Goal: Navigation & Orientation: Find specific page/section

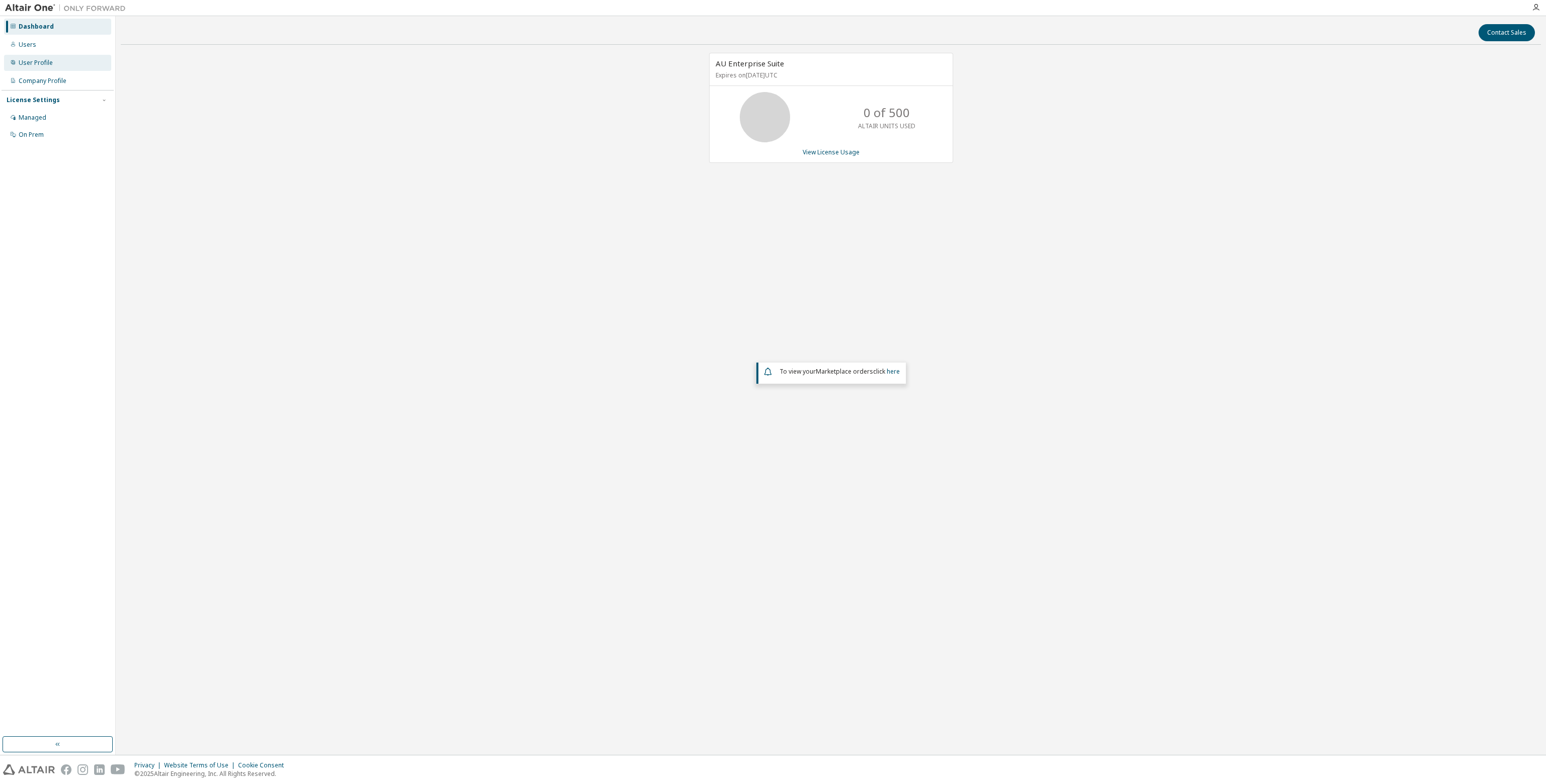
click at [39, 62] on div "User Profile" at bounding box center [35, 62] width 34 height 8
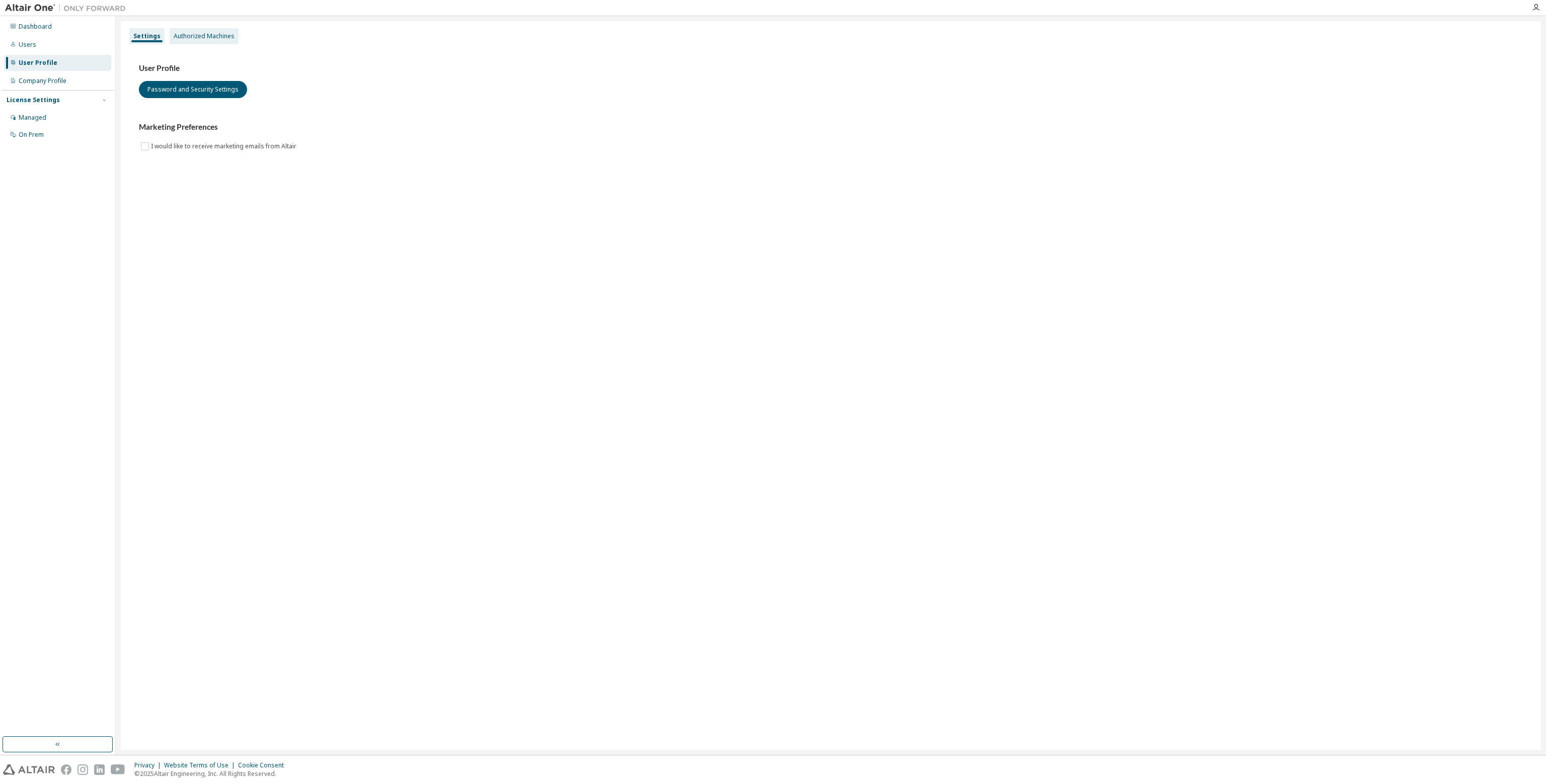
click at [192, 30] on div "Authorized Machines" at bounding box center [204, 36] width 69 height 16
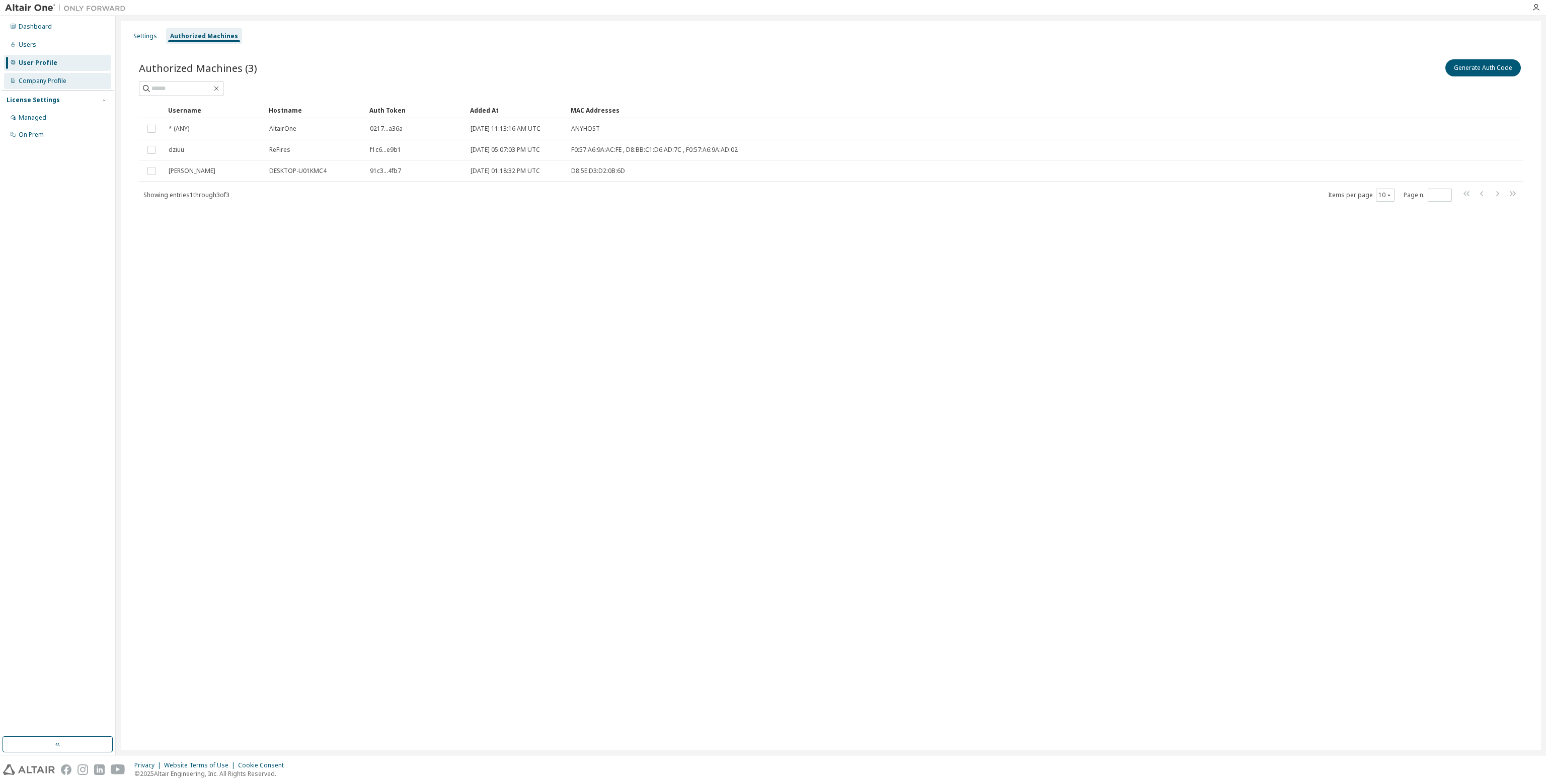
click at [65, 84] on div "Company Profile" at bounding box center [43, 80] width 48 height 8
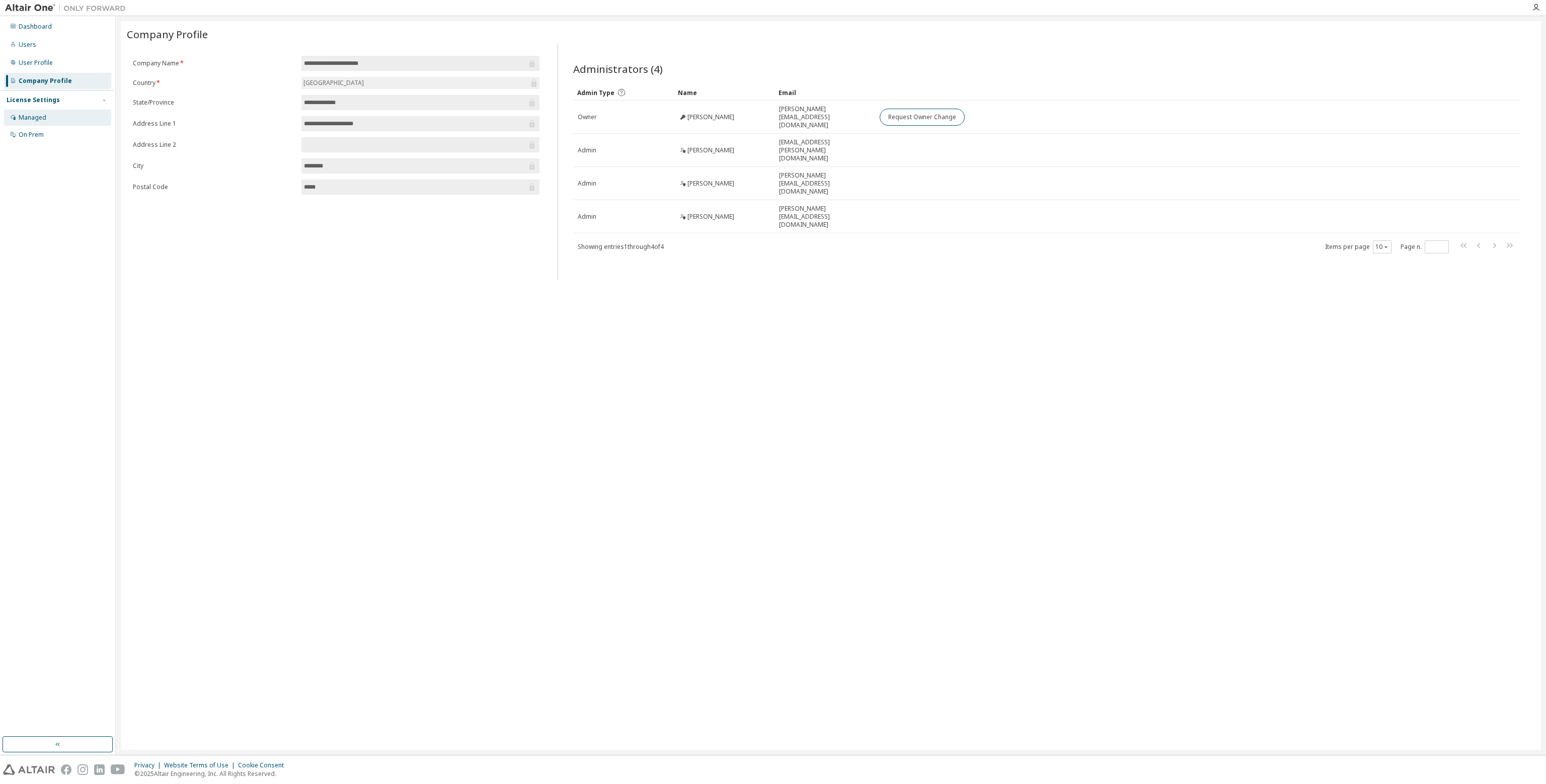
click at [33, 116] on div "Managed" at bounding box center [32, 118] width 28 height 8
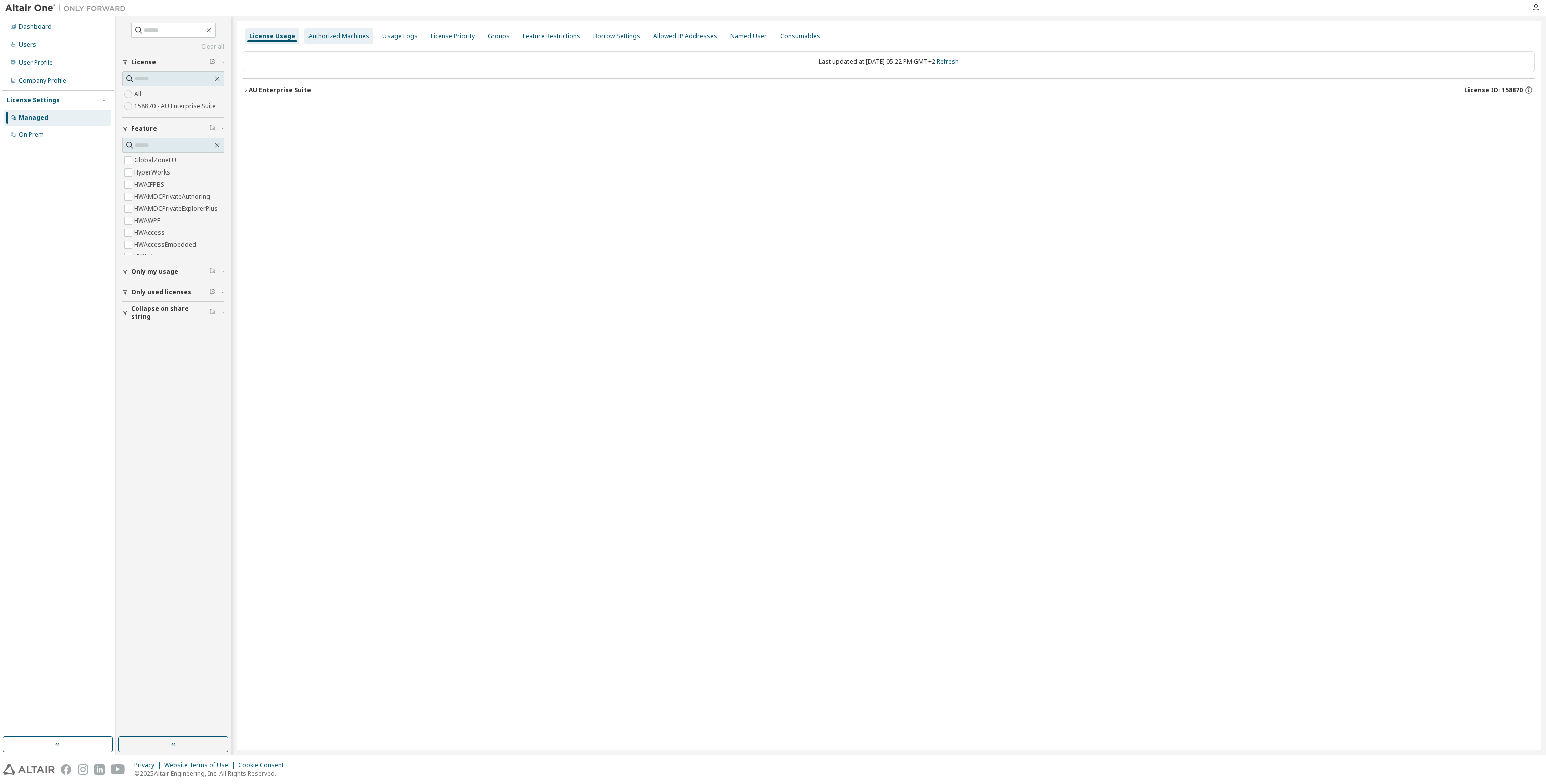
click at [329, 36] on div "Authorized Machines" at bounding box center [338, 36] width 61 height 8
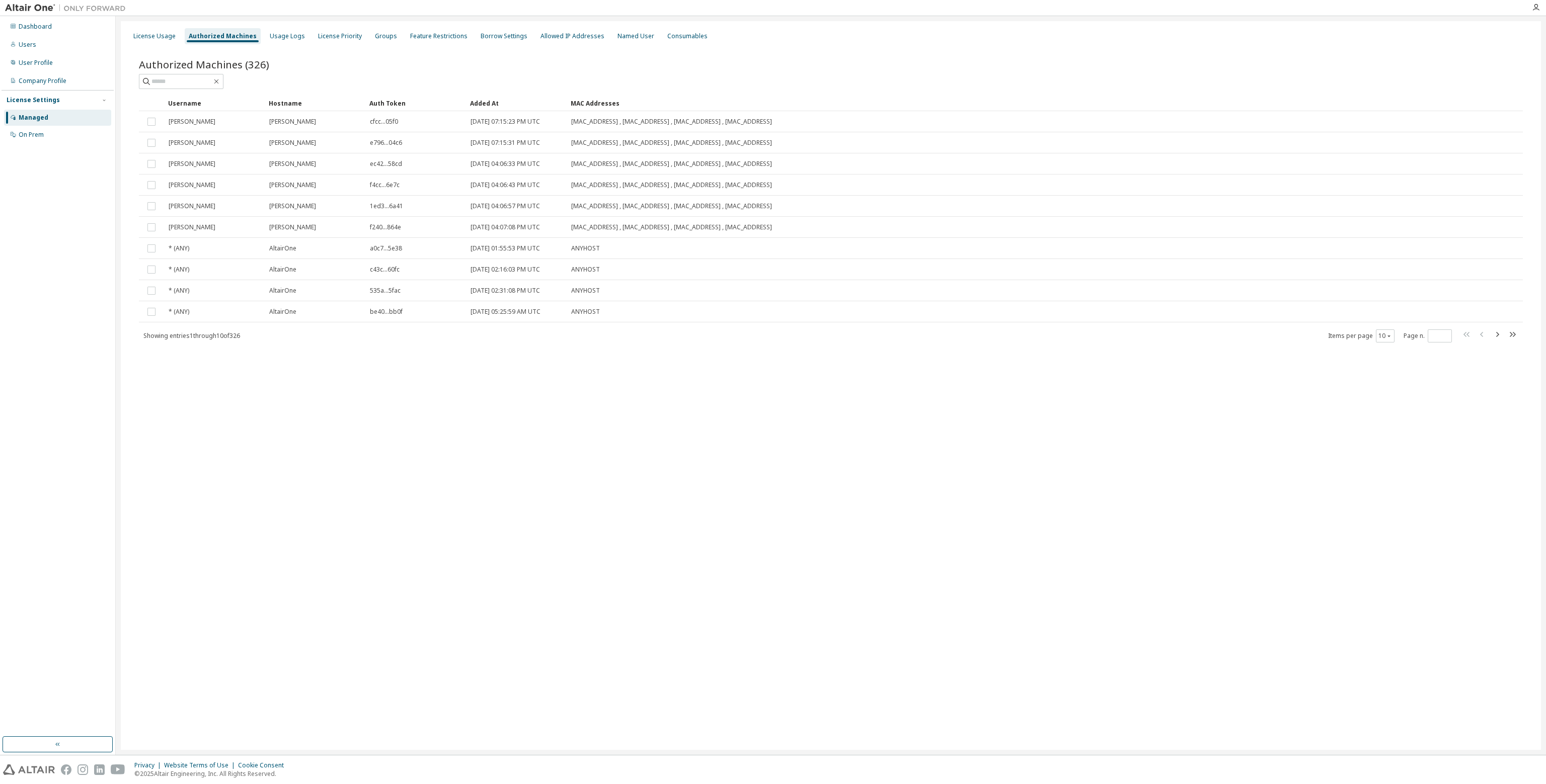
click at [1506, 332] on span at bounding box center [1490, 336] width 58 height 14
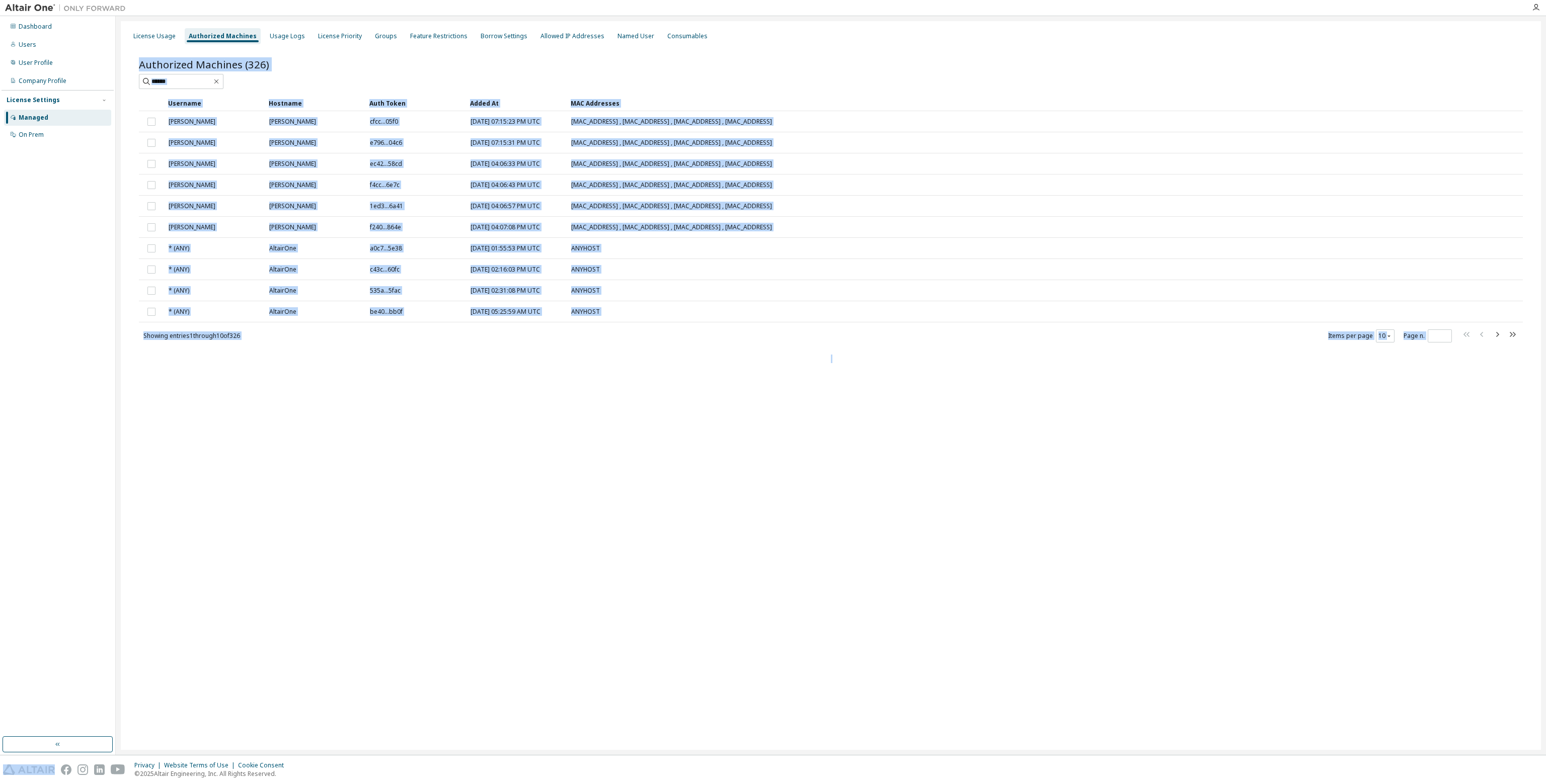
click at [1506, 332] on icon "button" at bounding box center [1512, 335] width 12 height 12
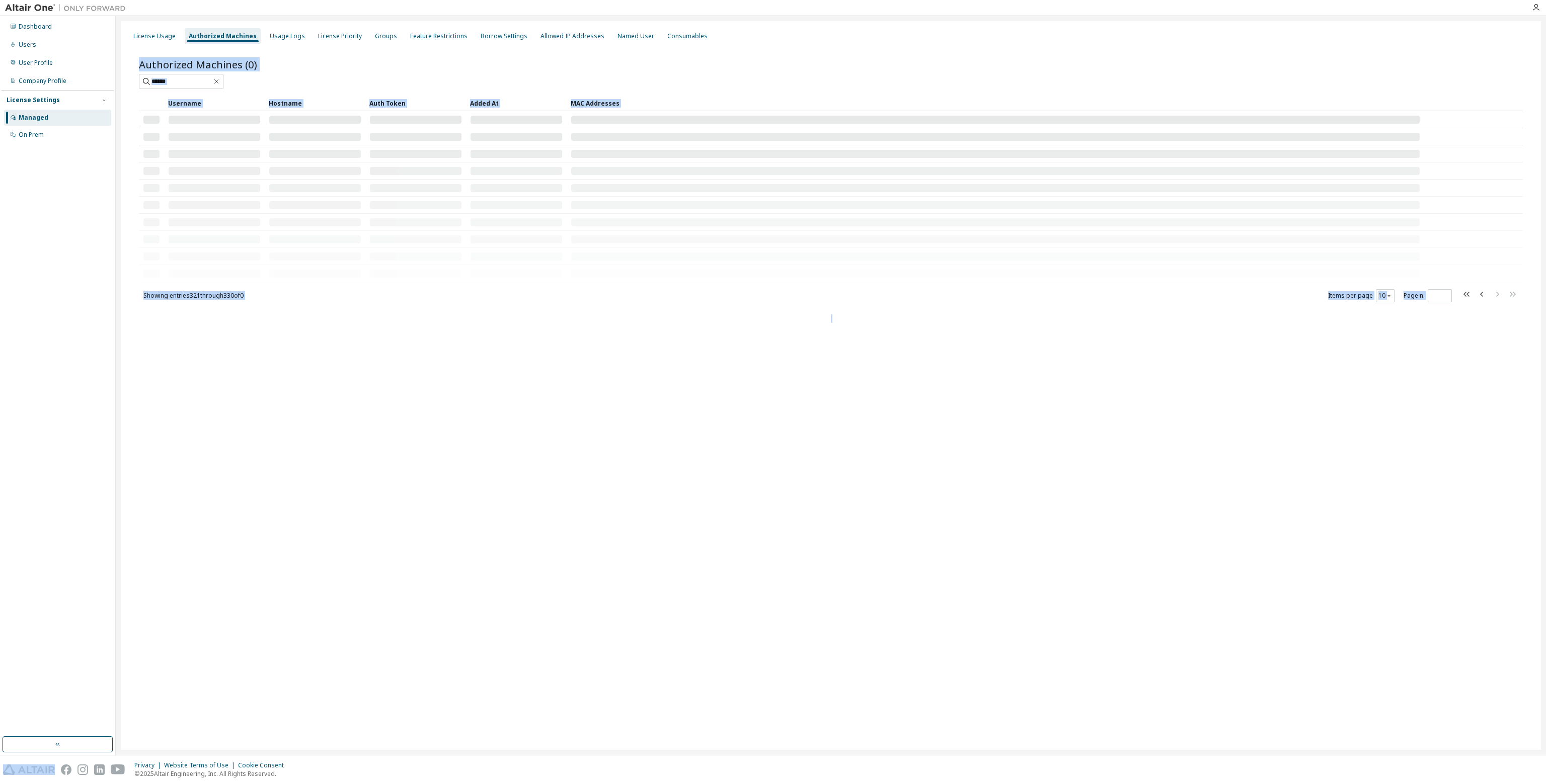
click at [1509, 332] on div "License Usage Authorized Machines Usage Logs License Priority Groups Feature Re…" at bounding box center [831, 385] width 1420 height 729
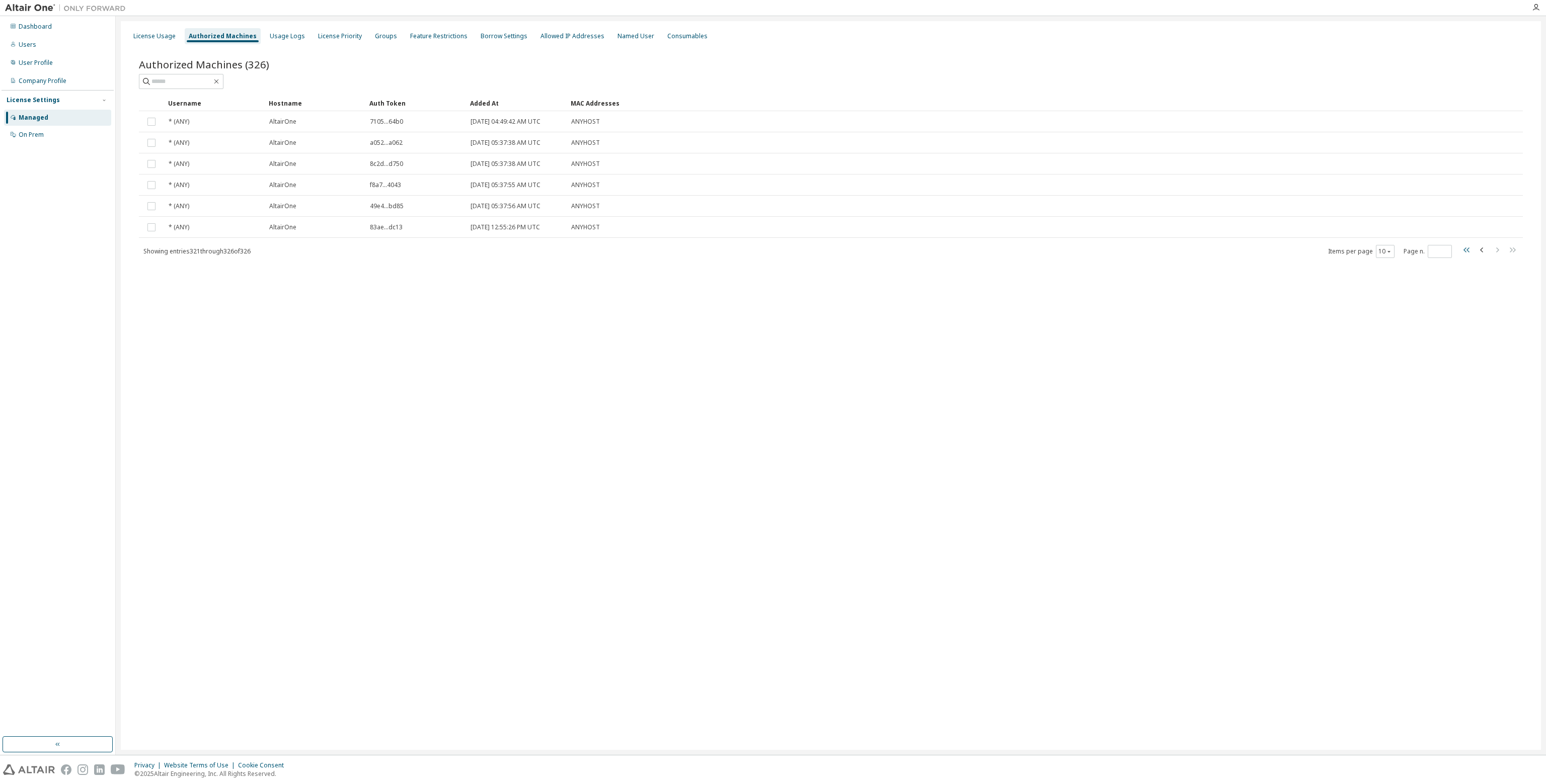
click at [1463, 254] on icon "button" at bounding box center [1467, 250] width 12 height 12
type input "*"
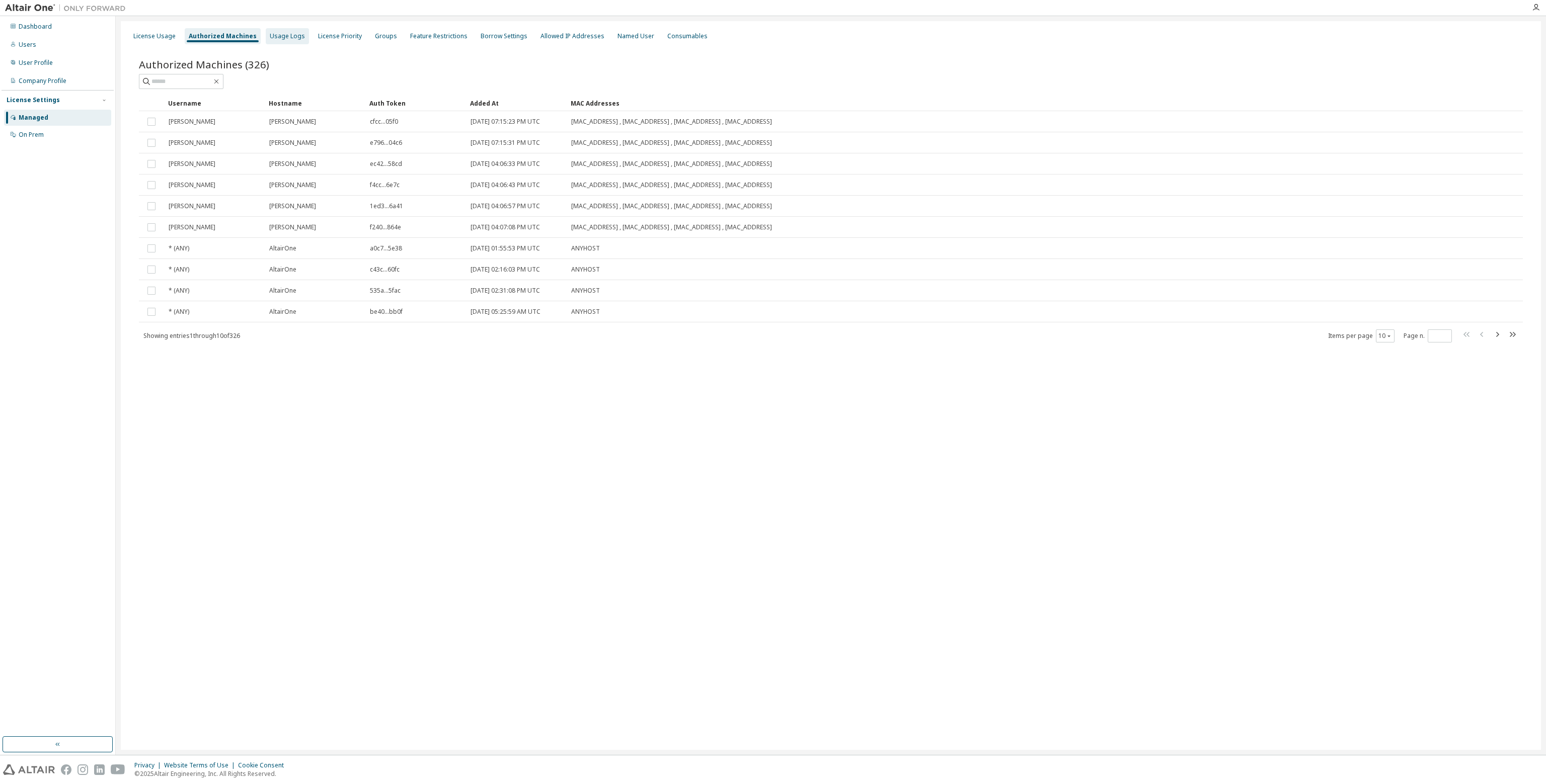
click at [277, 36] on div "Usage Logs" at bounding box center [287, 36] width 35 height 8
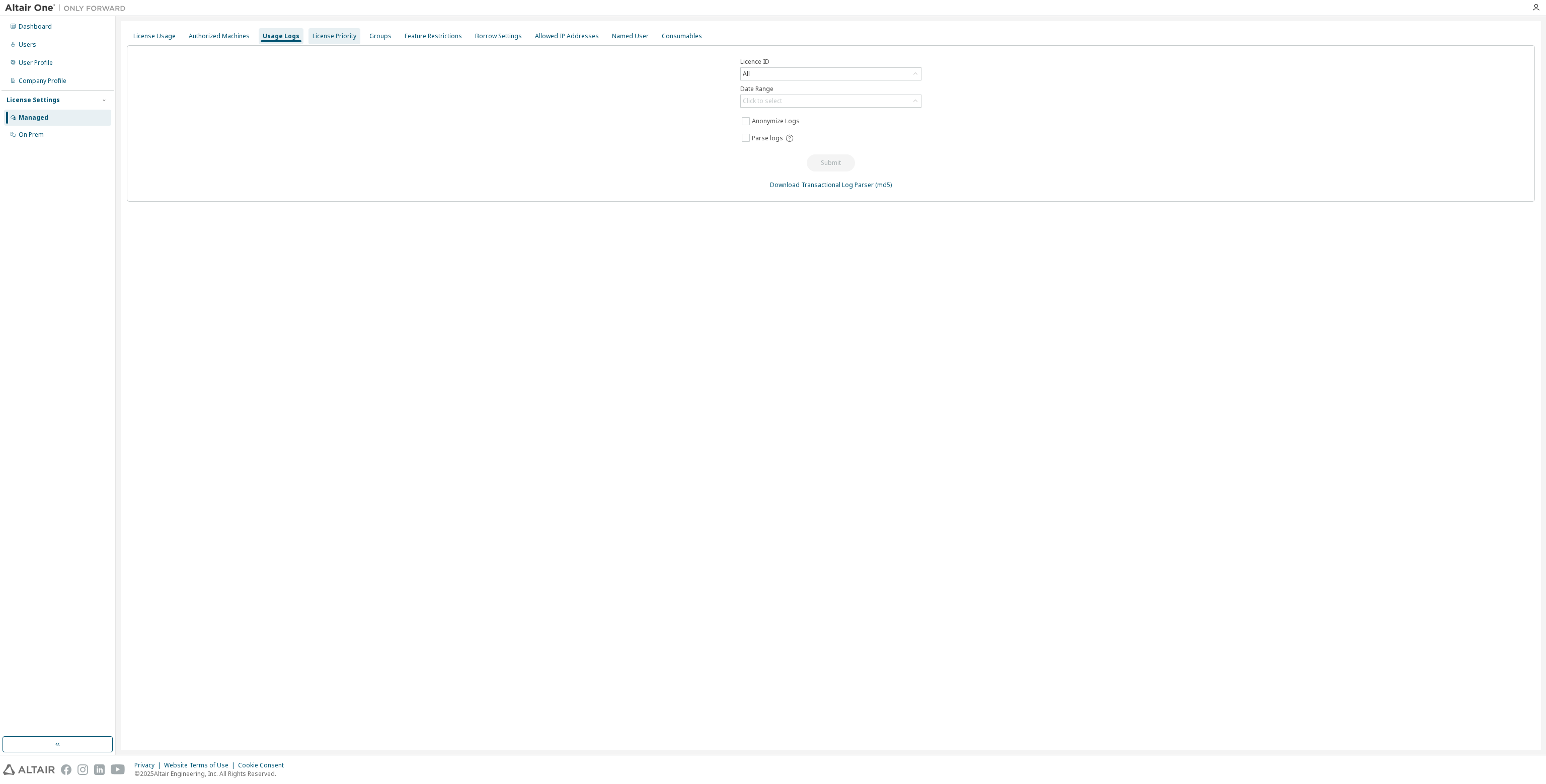
click at [320, 39] on div "License Priority" at bounding box center [334, 36] width 44 height 8
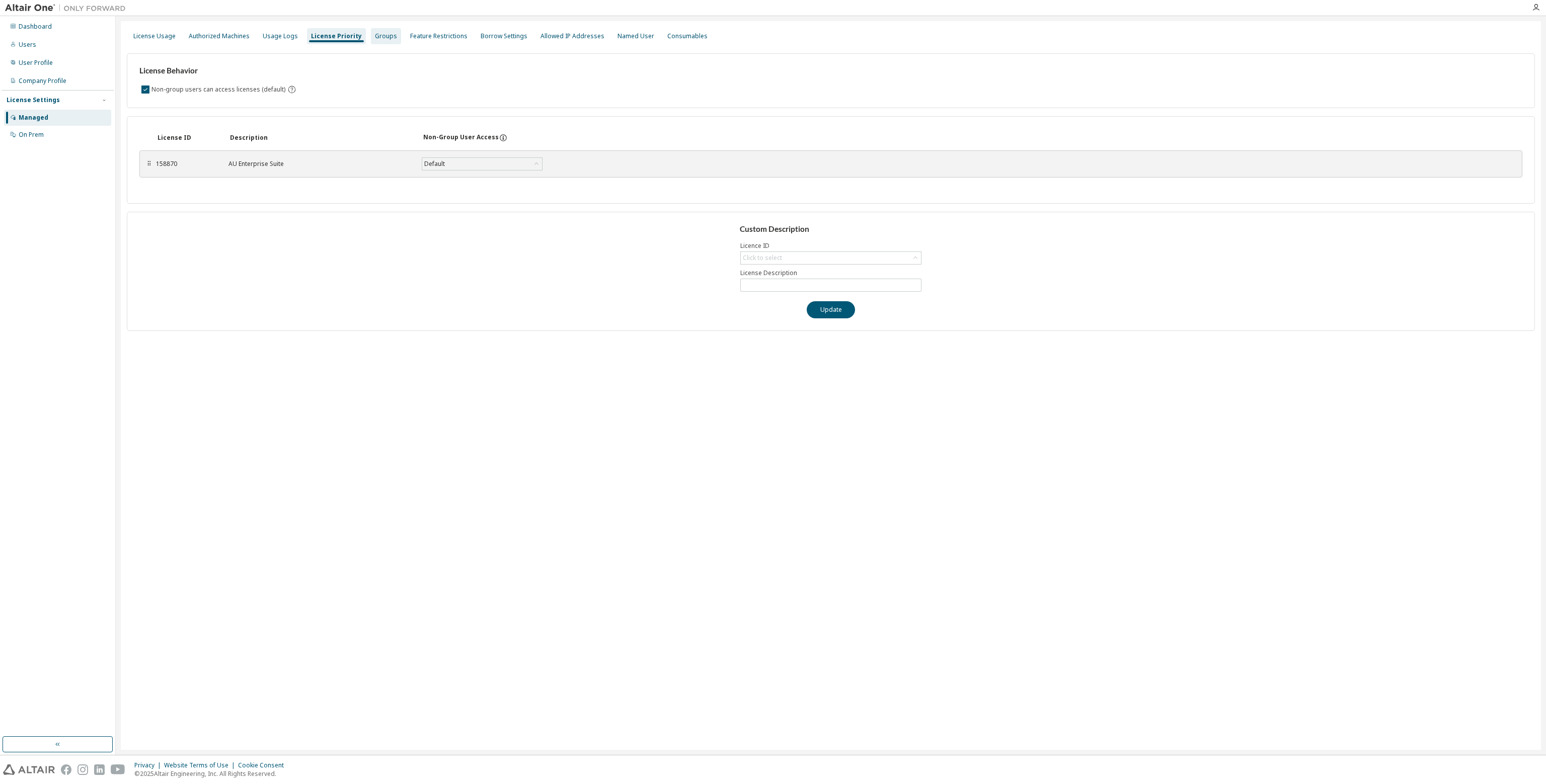
click at [373, 40] on div "Groups" at bounding box center [386, 36] width 30 height 16
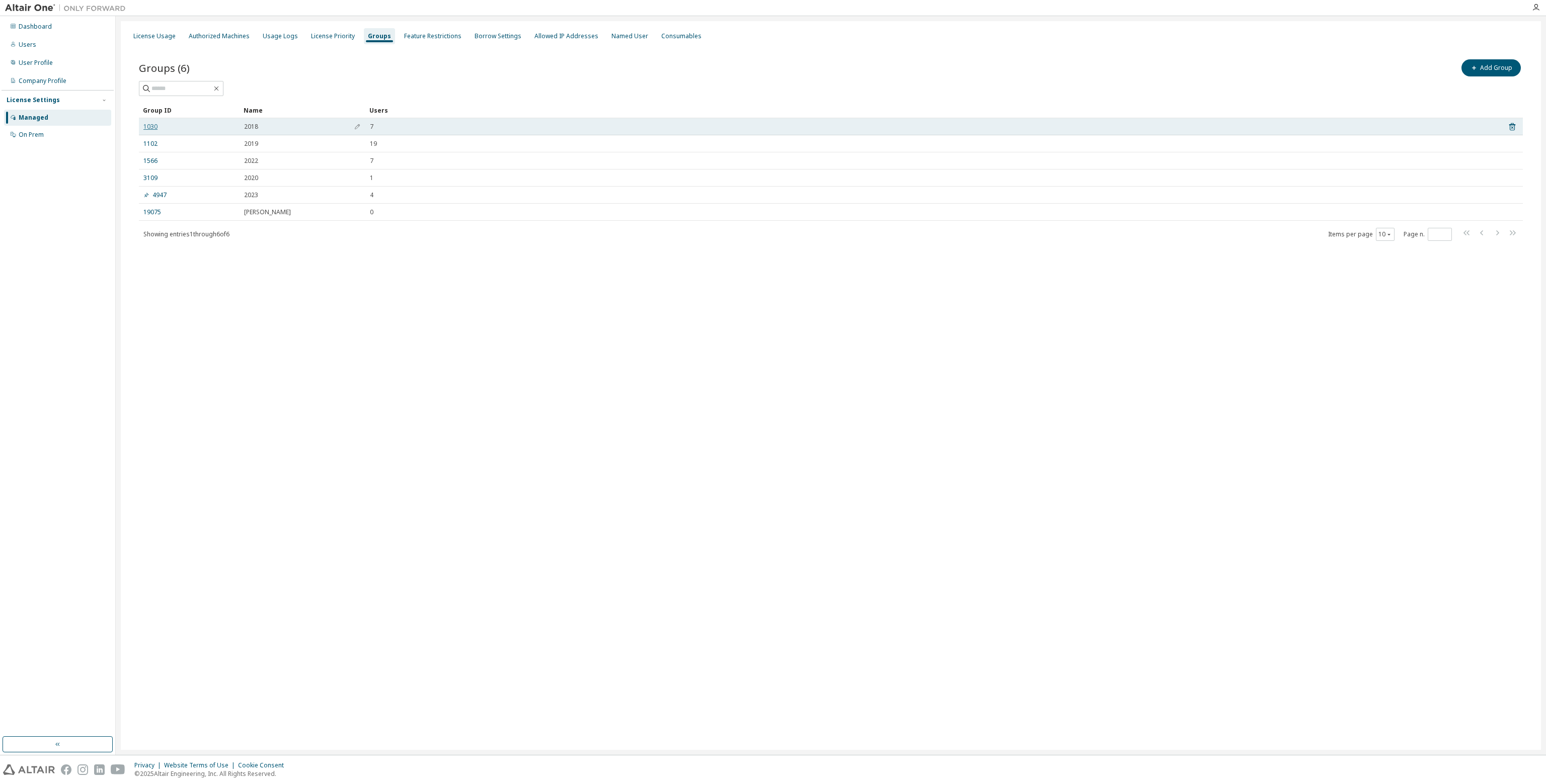
click at [156, 127] on link "1030" at bounding box center [150, 127] width 14 height 8
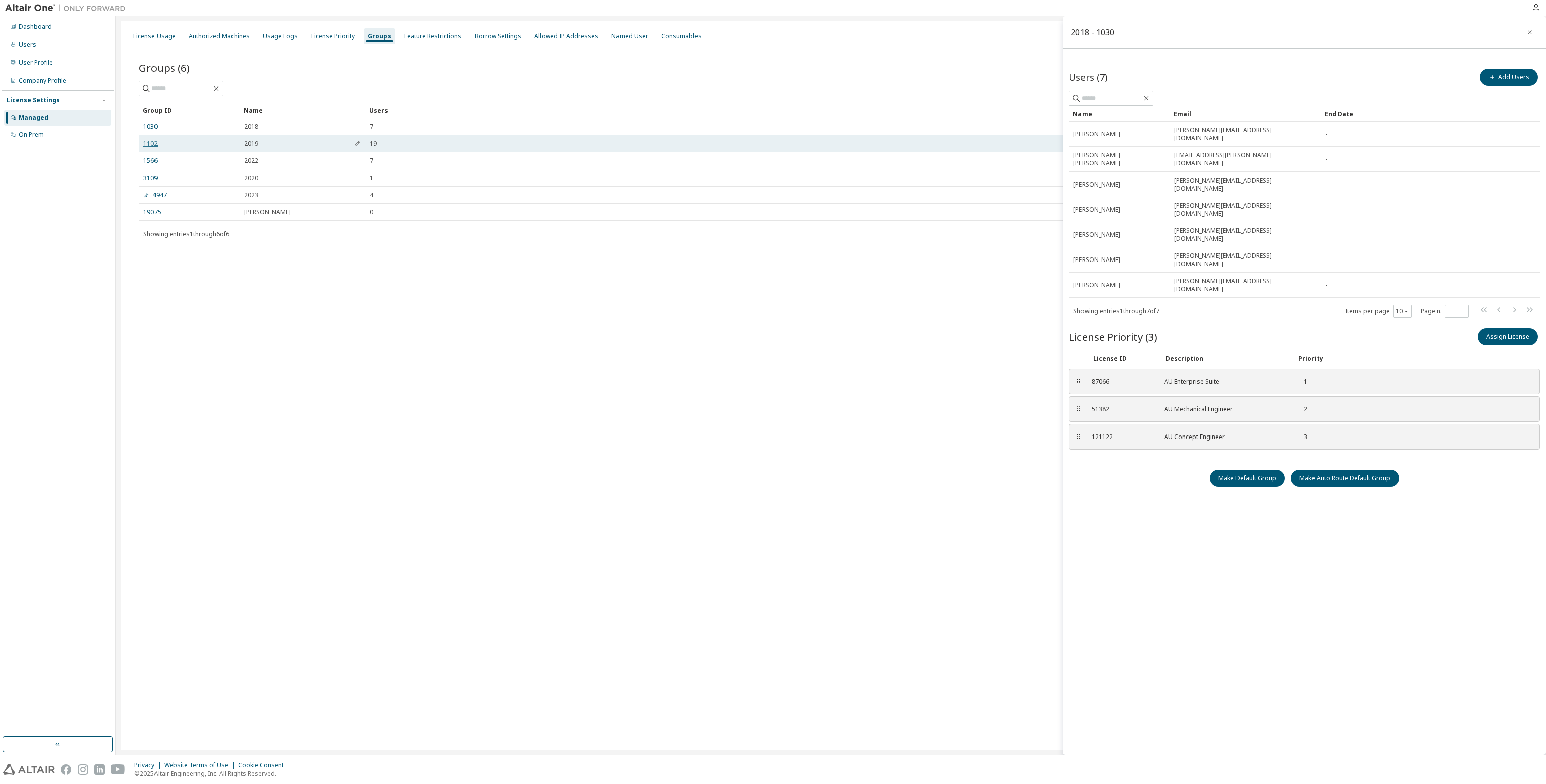
click at [157, 145] on link "1102" at bounding box center [150, 143] width 14 height 8
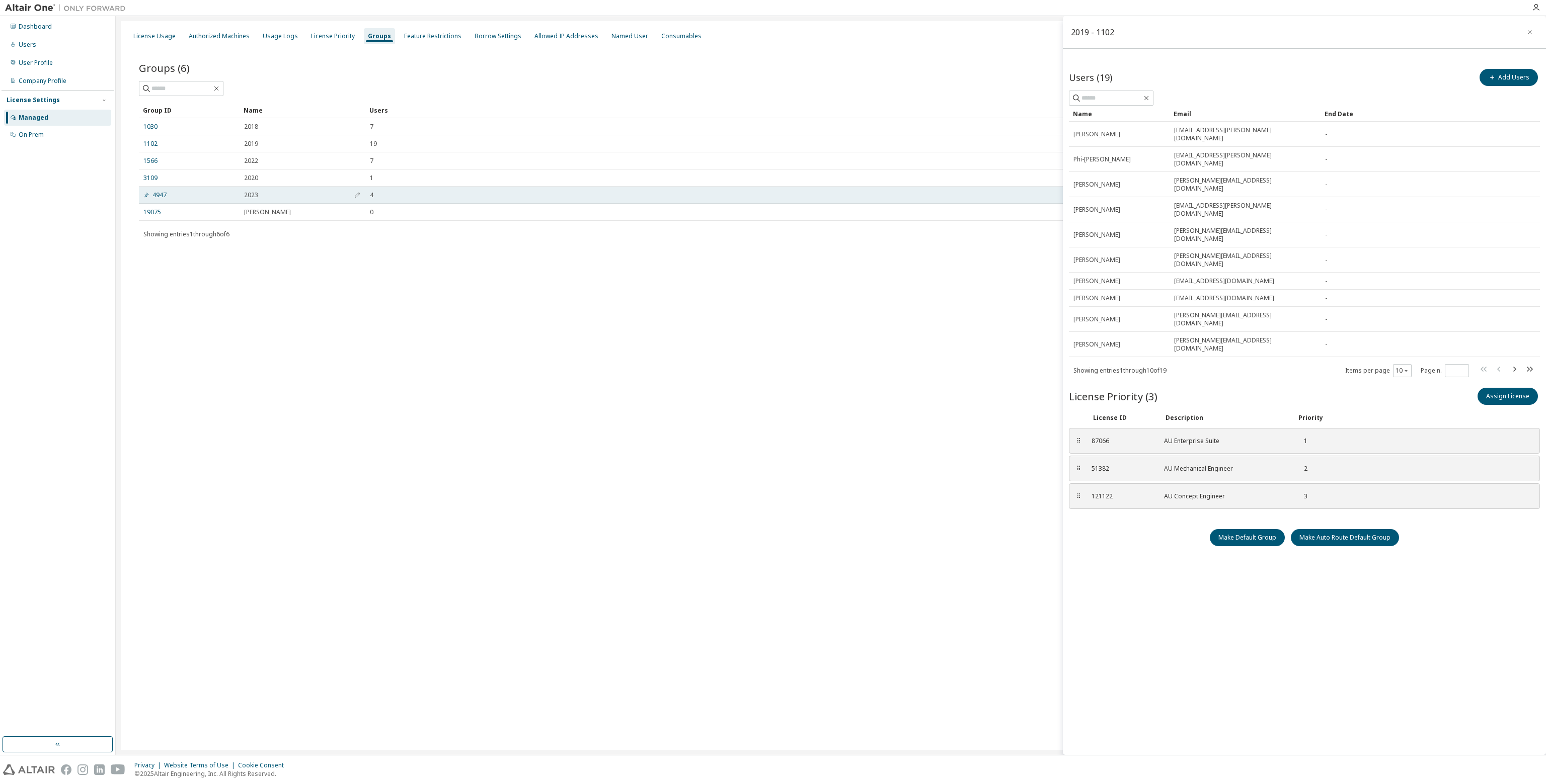
click at [169, 195] on div "4947" at bounding box center [189, 195] width 92 height 8
click at [166, 195] on link "4947" at bounding box center [155, 195] width 23 height 8
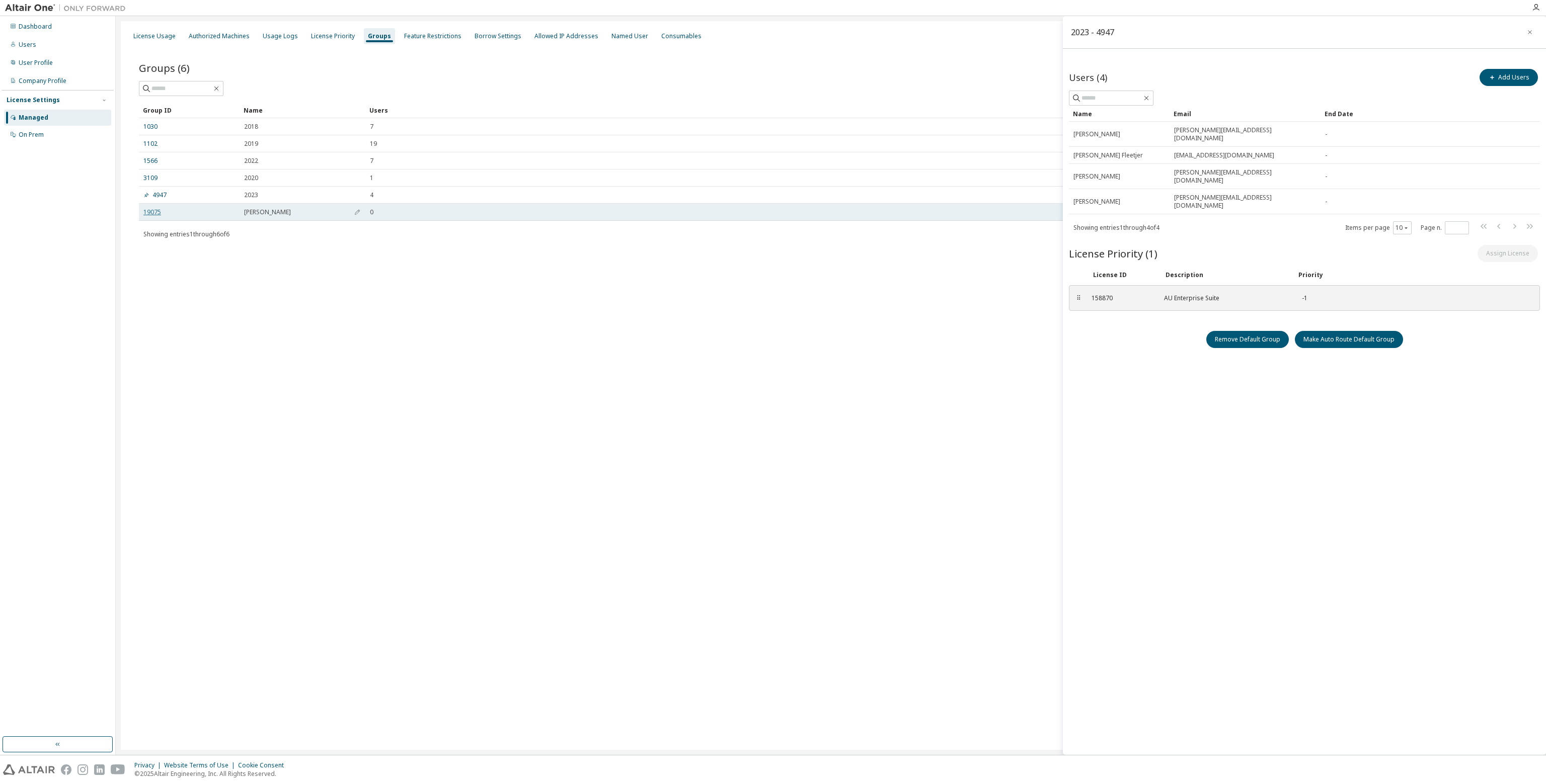
click at [157, 211] on link "19075" at bounding box center [152, 212] width 17 height 8
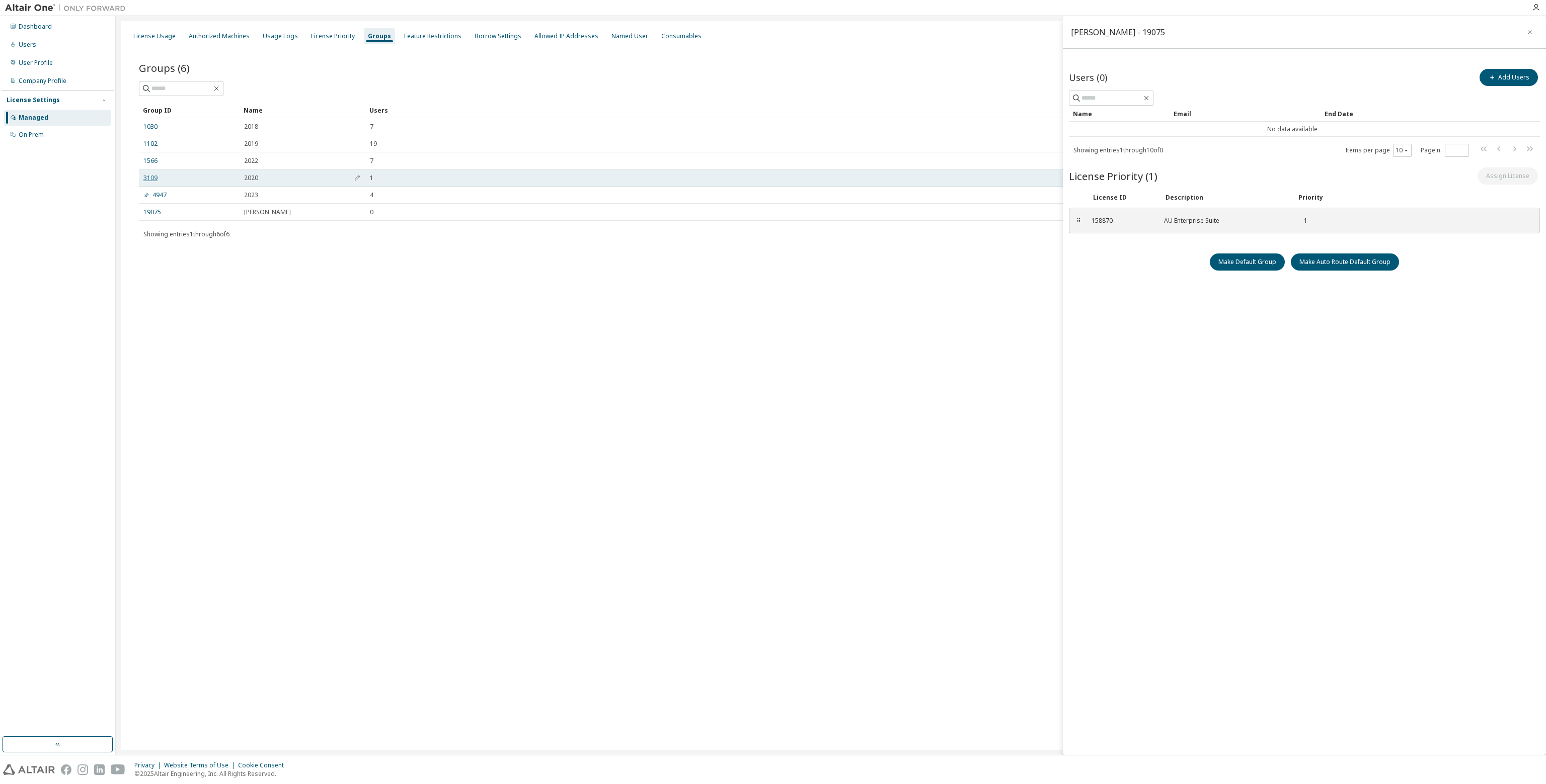
click at [154, 180] on link "3109" at bounding box center [150, 178] width 14 height 8
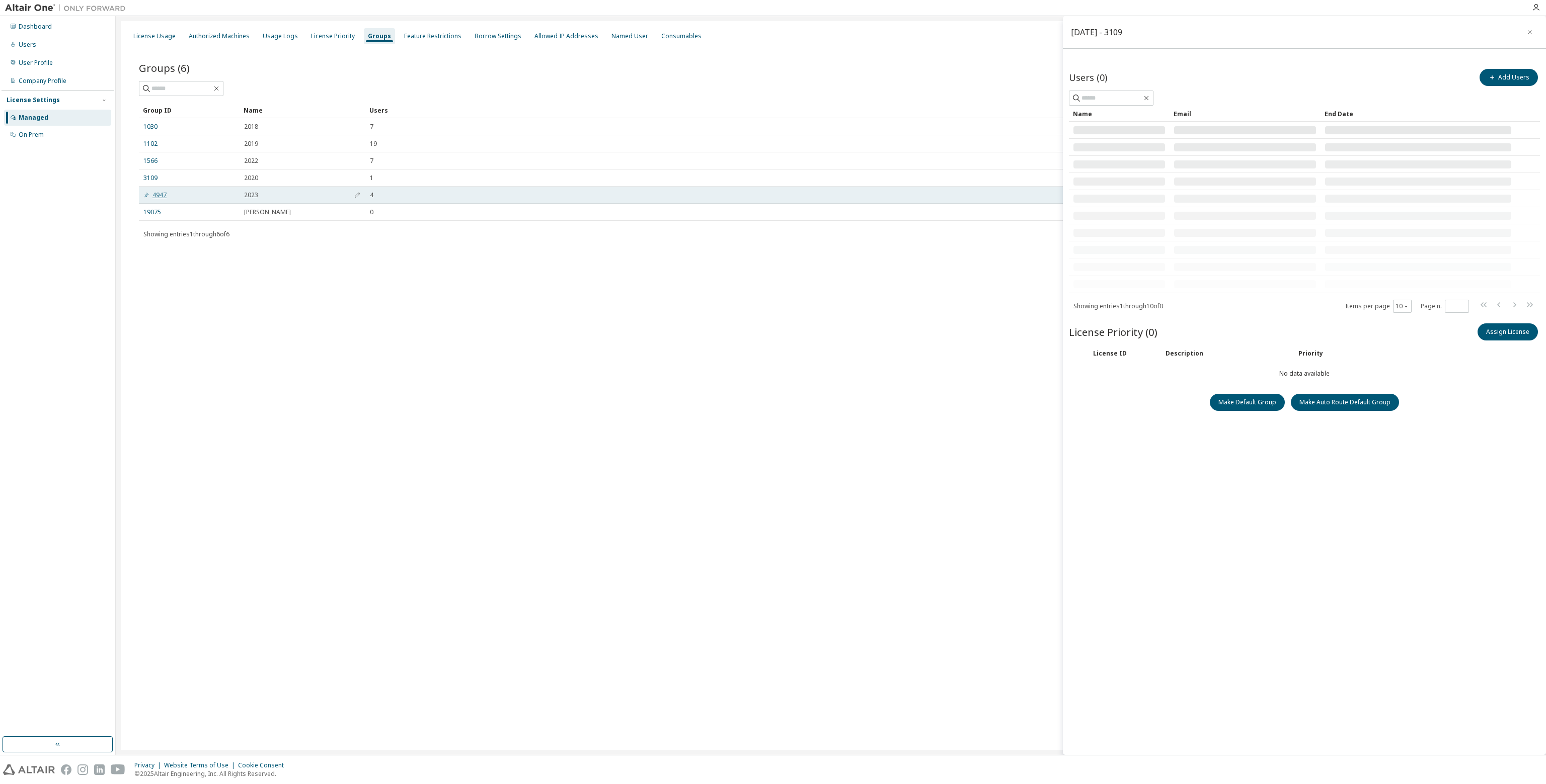
click at [157, 191] on link "4947" at bounding box center [155, 195] width 23 height 8
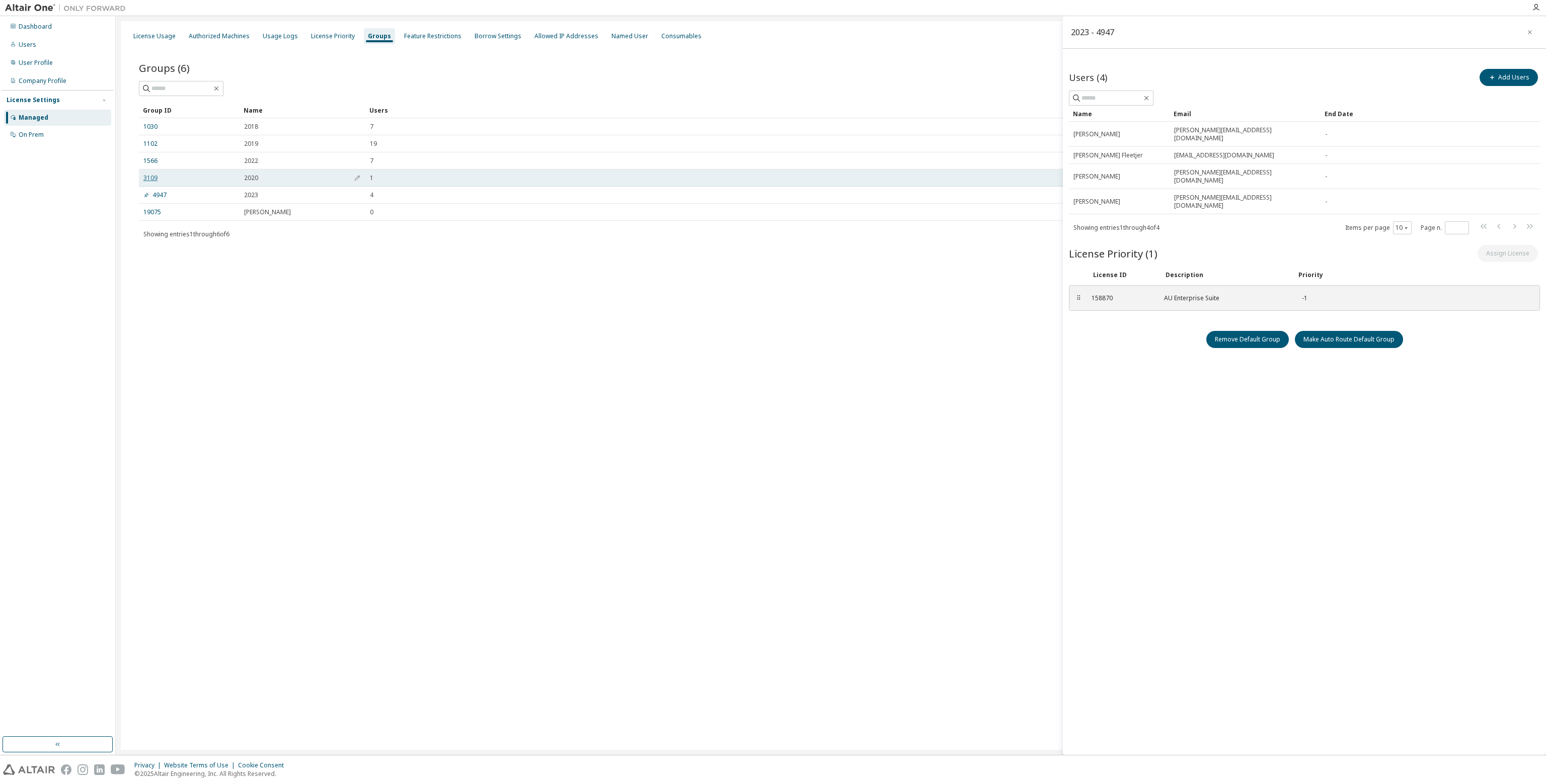
click at [151, 178] on link "3109" at bounding box center [150, 178] width 14 height 8
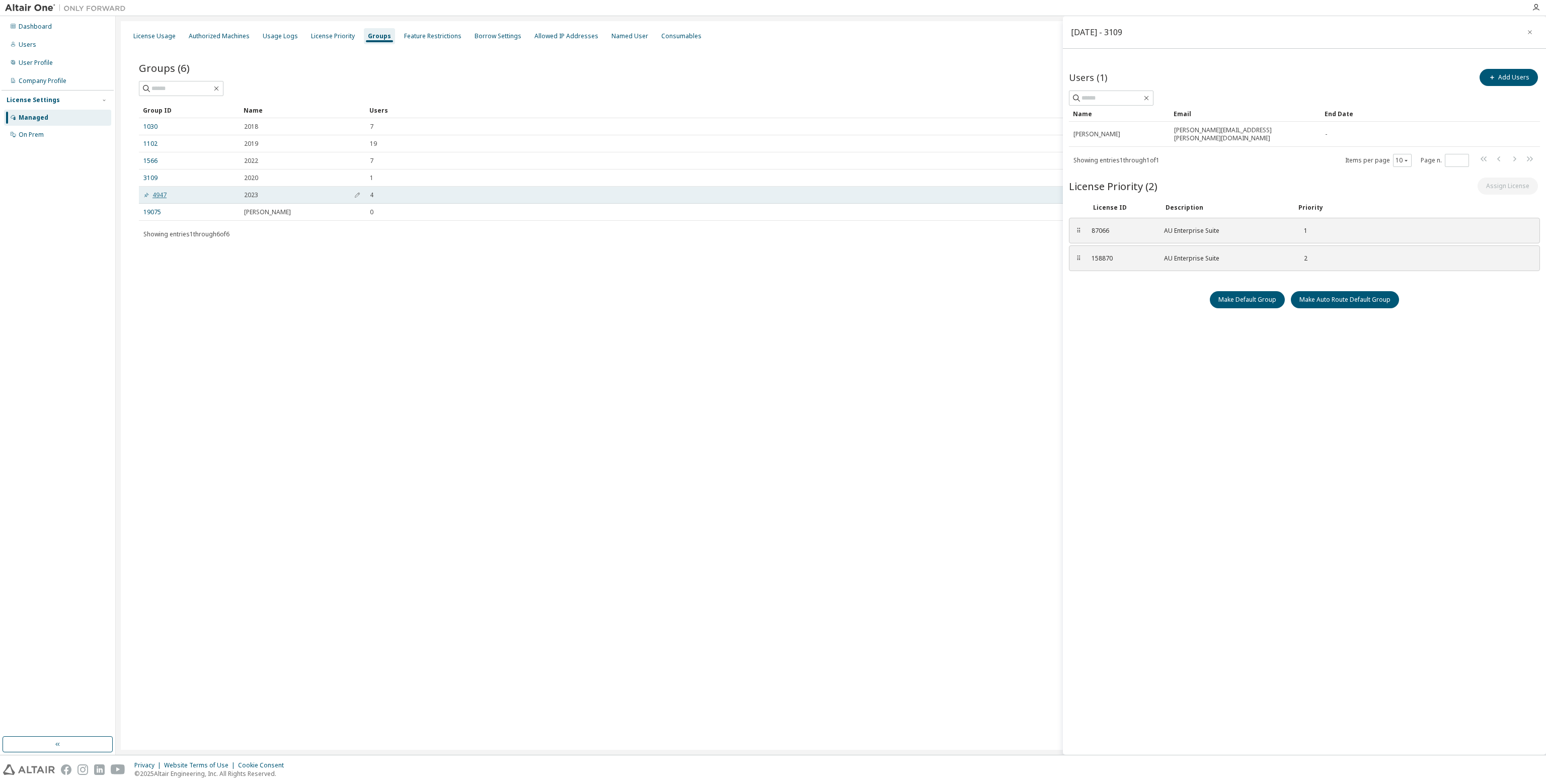
click at [157, 191] on link "4947" at bounding box center [155, 195] width 23 height 8
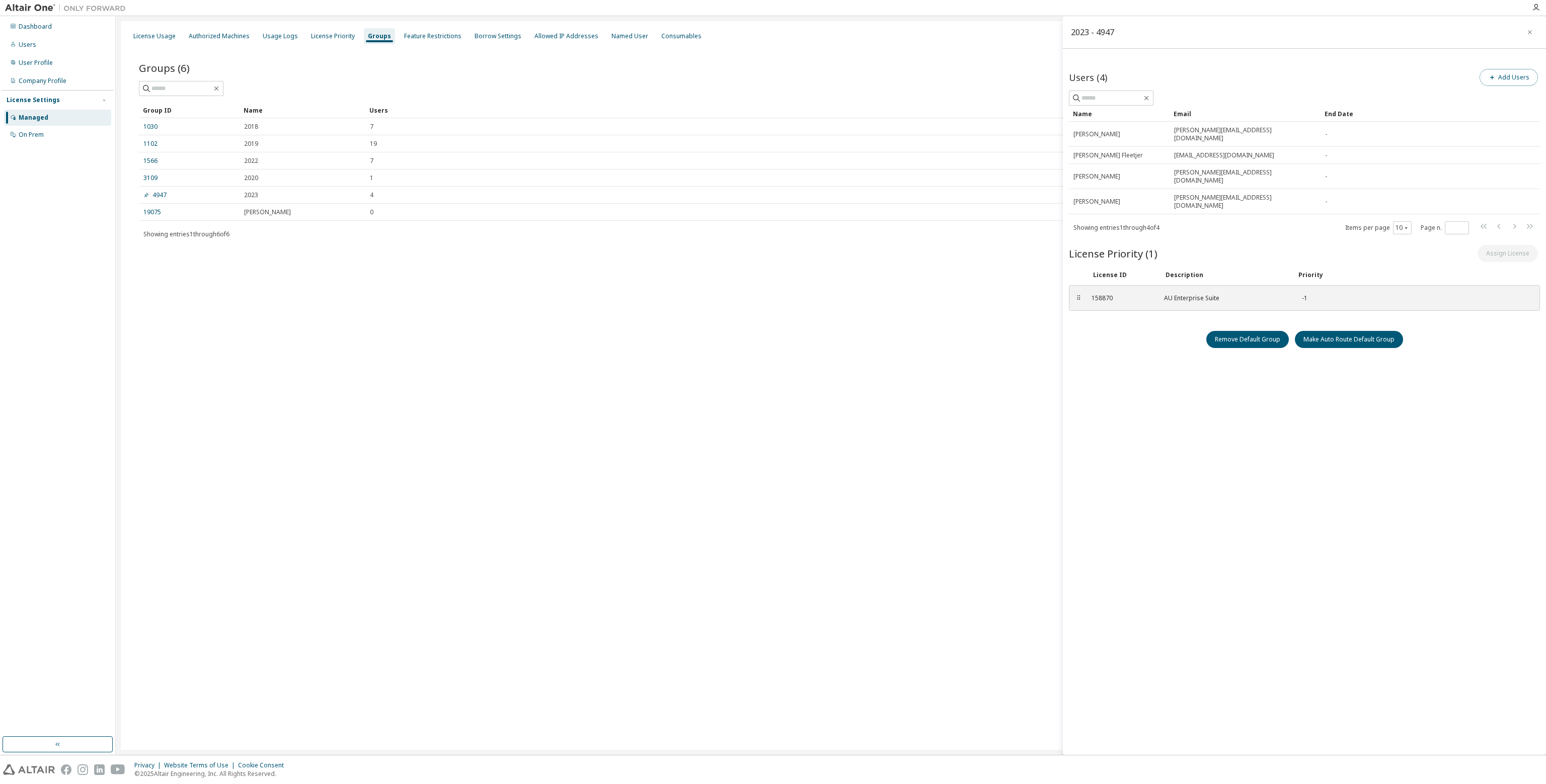
click at [1495, 77] on icon "button" at bounding box center [1492, 77] width 6 height 6
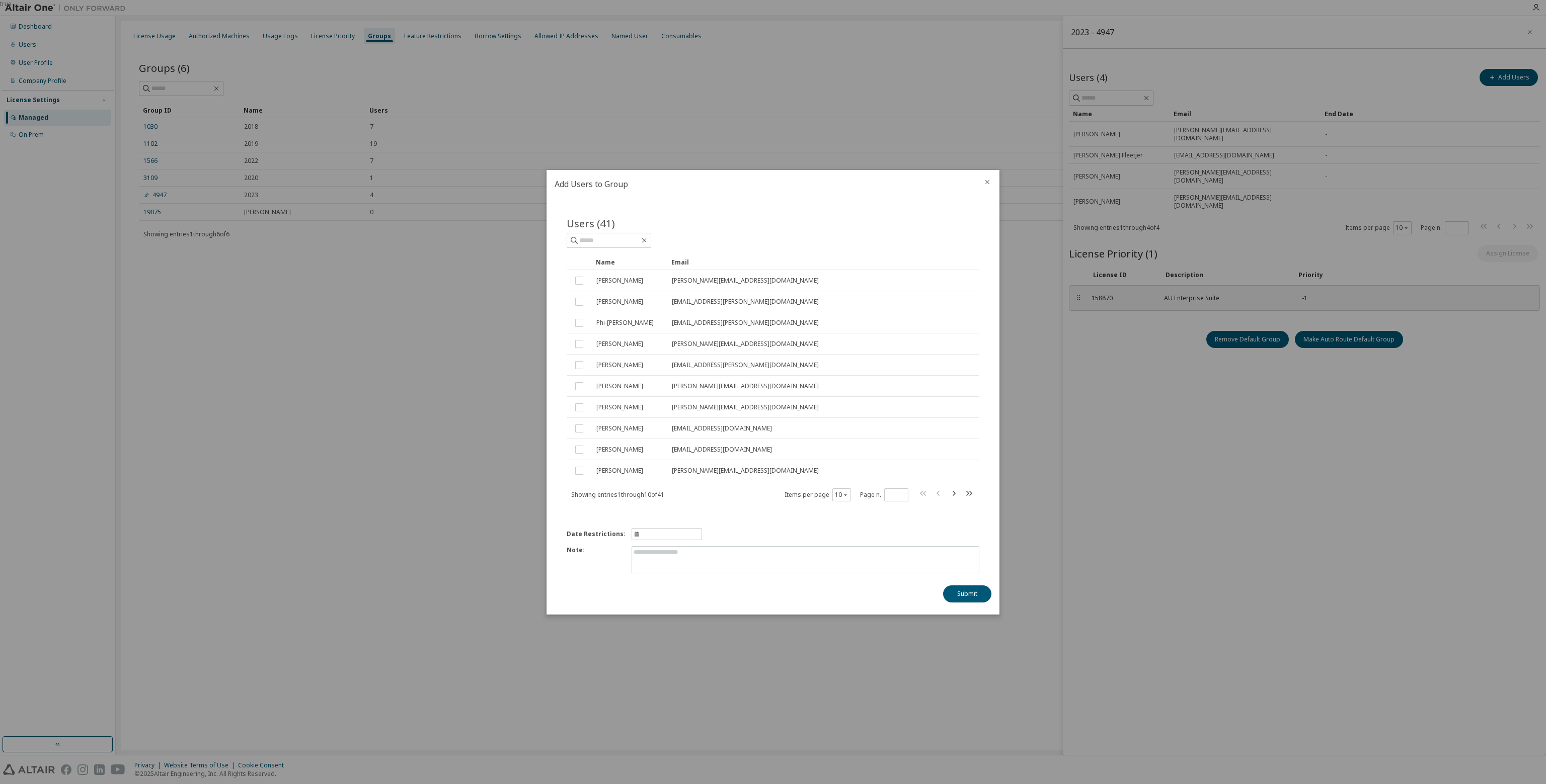
click at [987, 182] on div at bounding box center [987, 183] width 24 height 26
click at [988, 185] on icon "close" at bounding box center [987, 182] width 8 height 8
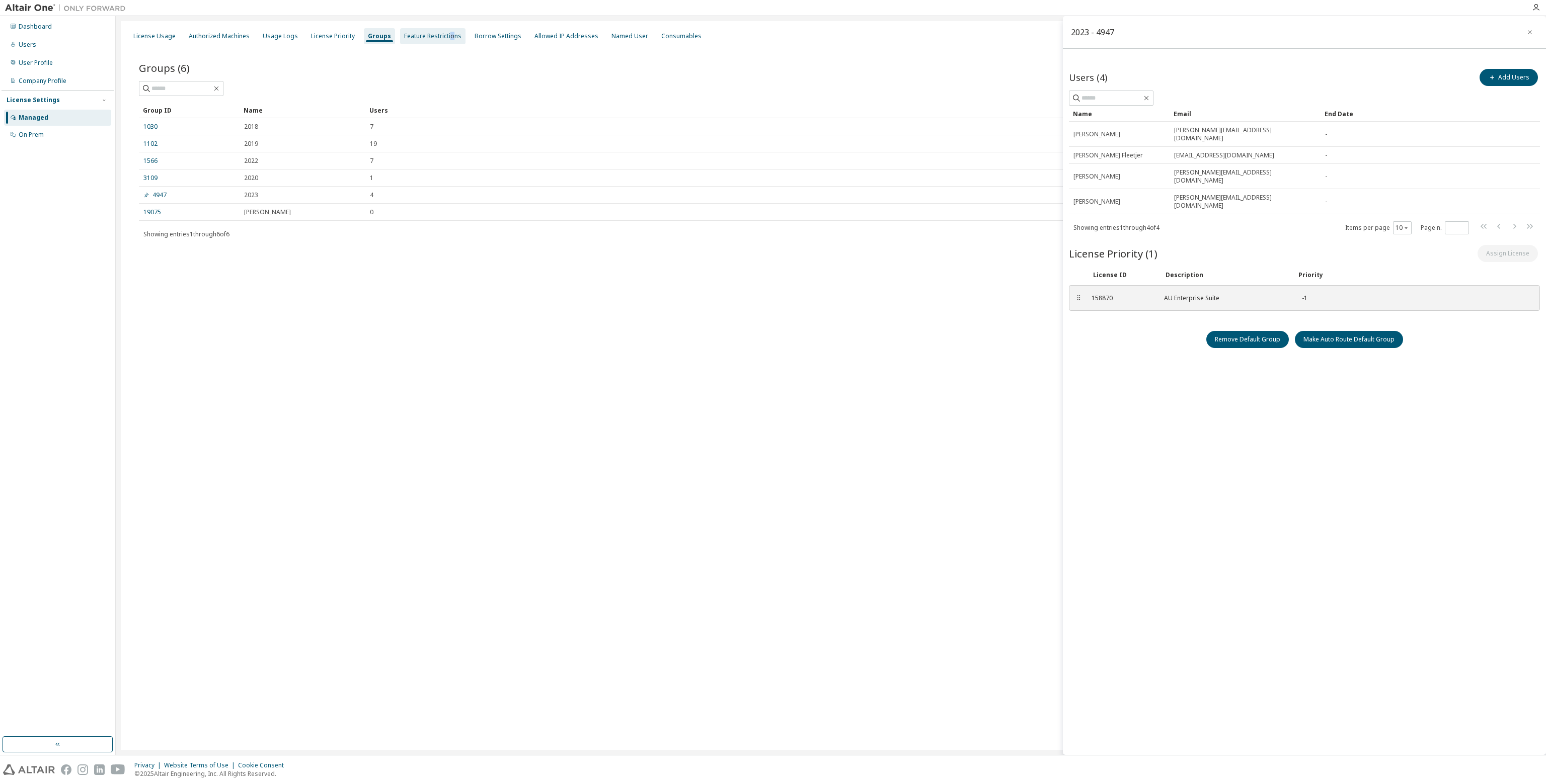
click at [444, 37] on div "Feature Restrictions" at bounding box center [433, 36] width 58 height 8
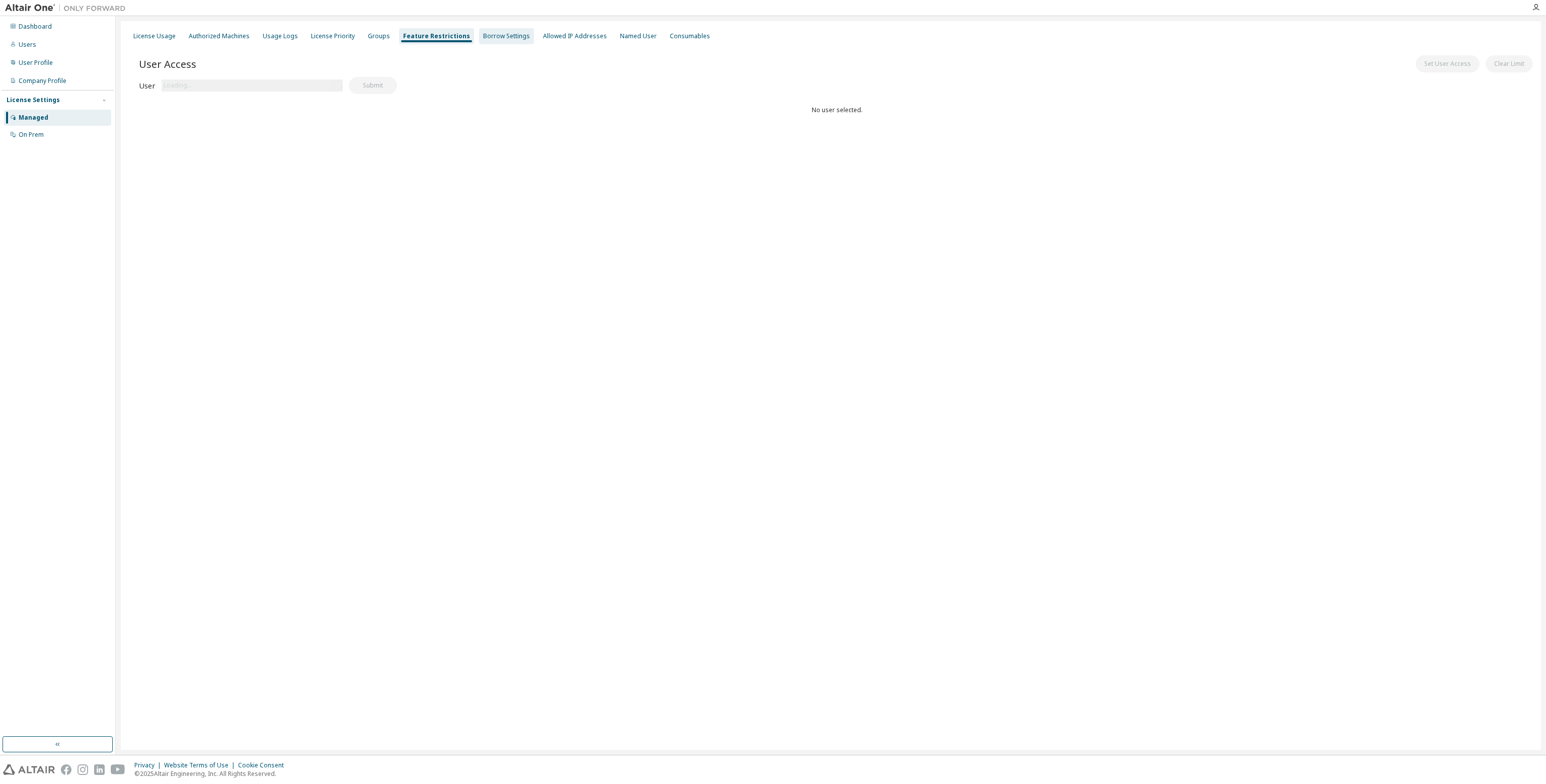
click at [483, 38] on div "Borrow Settings" at bounding box center [507, 36] width 47 height 8
click at [541, 36] on div "Allowed IP Addresses" at bounding box center [570, 36] width 64 height 8
click at [596, 39] on div "License Usage Authorized Machines Usage Logs License Priority Groups Feature Re…" at bounding box center [831, 36] width 1408 height 18
click at [616, 40] on div "Named User" at bounding box center [634, 36] width 37 height 8
click at [661, 41] on div "Consumables" at bounding box center [683, 36] width 48 height 16
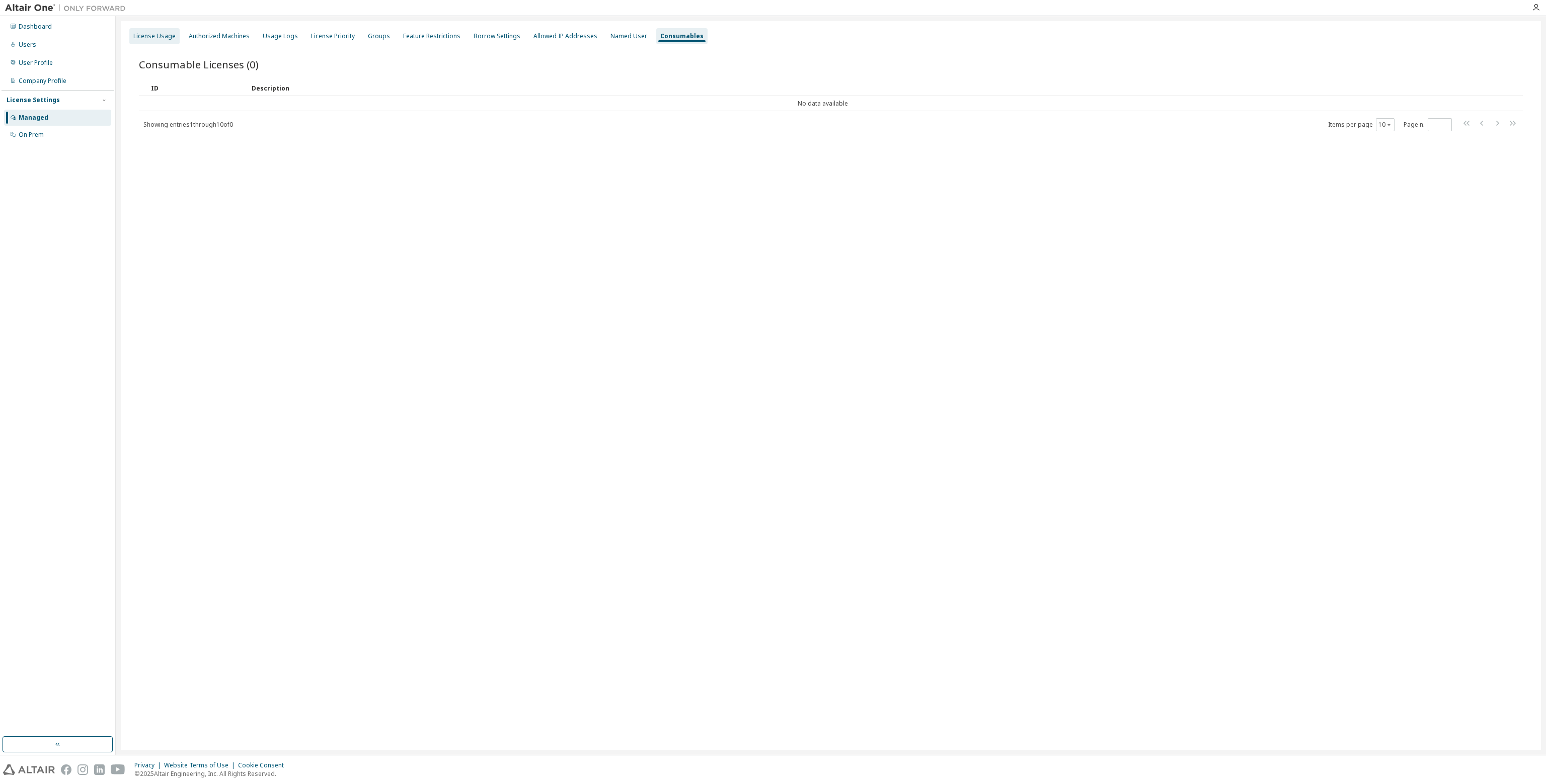
click at [172, 41] on div "License Usage" at bounding box center [155, 36] width 50 height 16
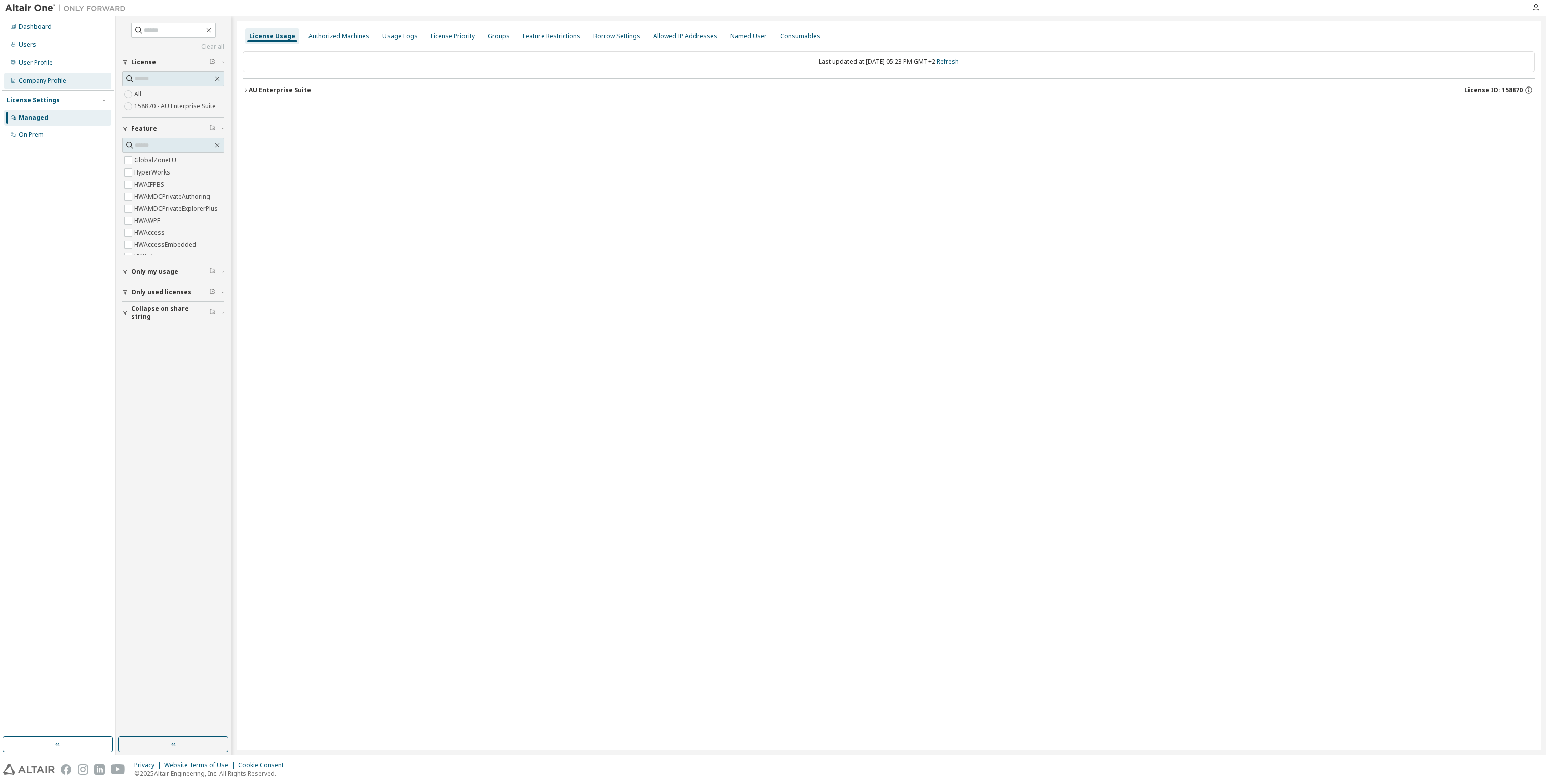
click at [63, 85] on div "Company Profile" at bounding box center [58, 81] width 107 height 16
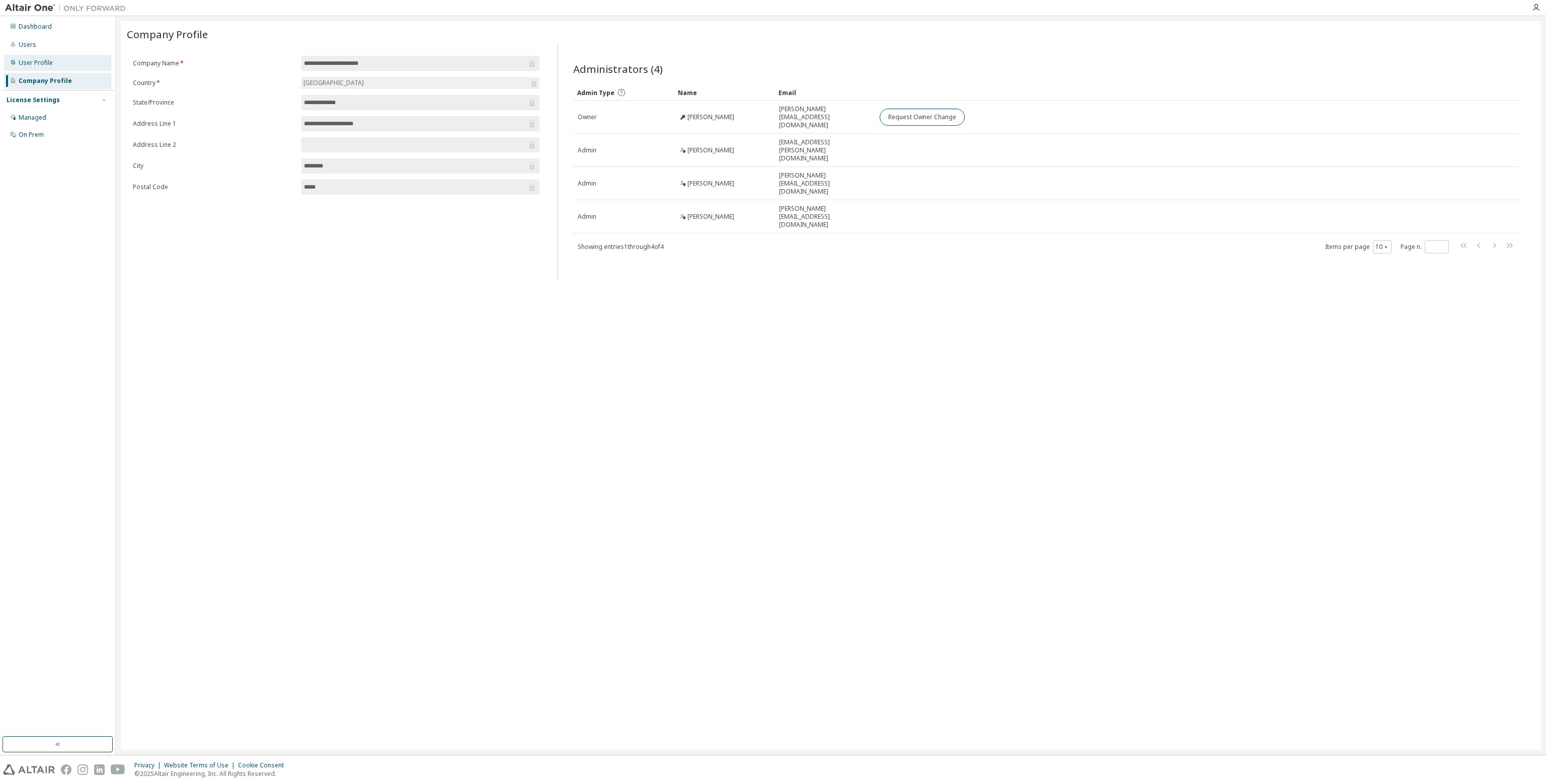
click at [45, 61] on div "User Profile" at bounding box center [35, 62] width 34 height 8
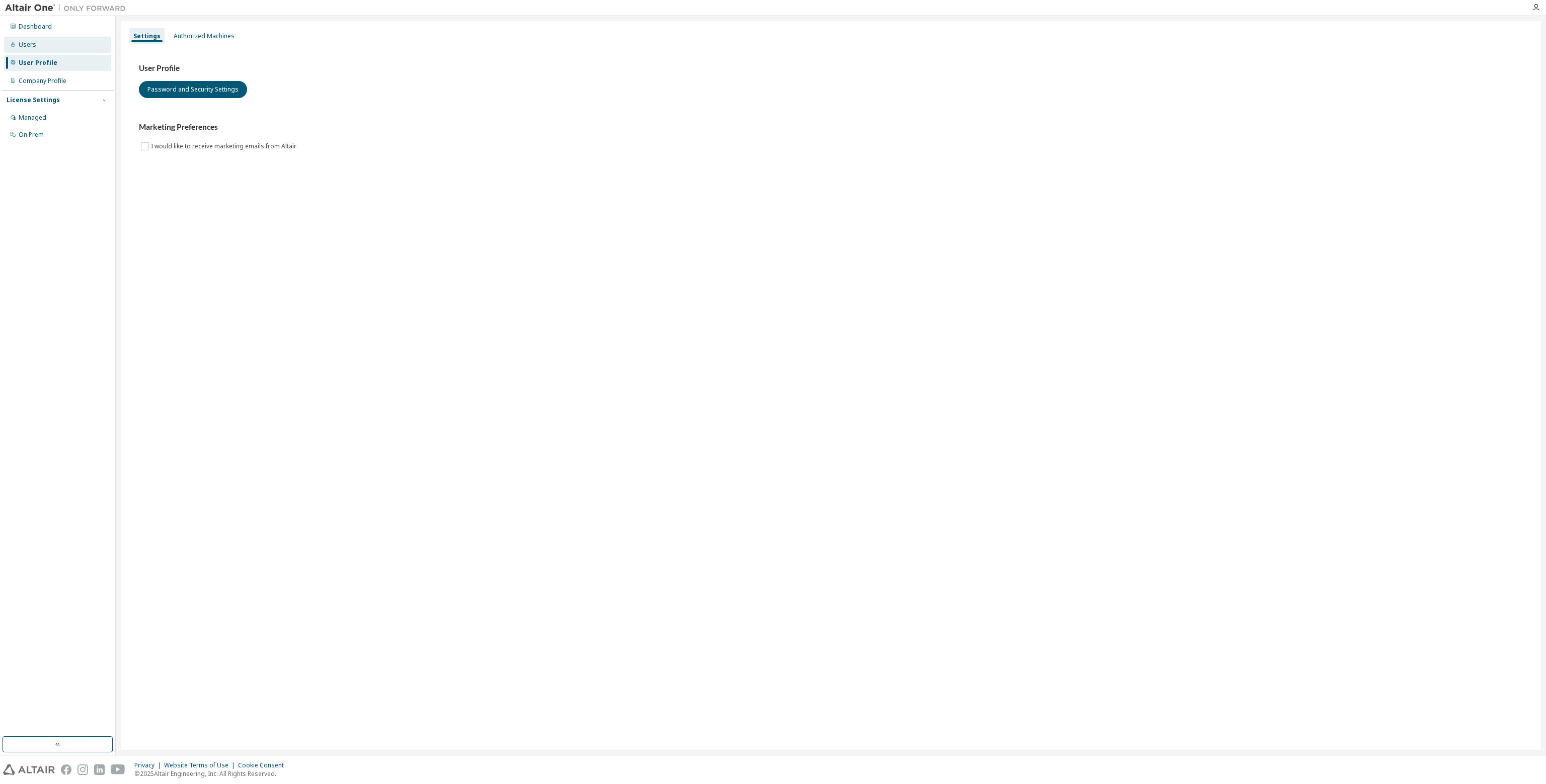
click at [44, 49] on div "Users" at bounding box center [58, 44] width 107 height 16
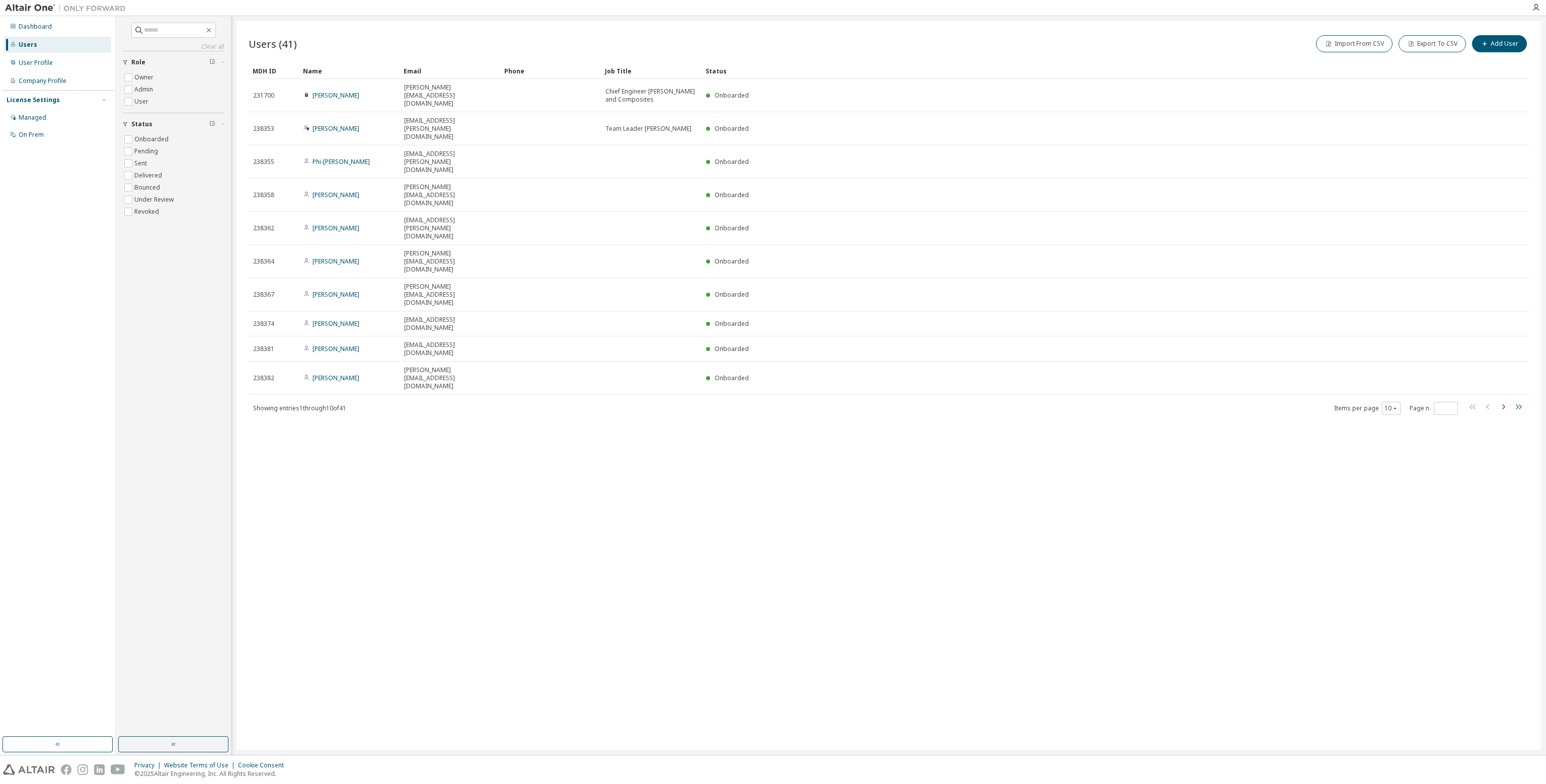
click at [1514, 401] on icon "button" at bounding box center [1518, 407] width 12 height 12
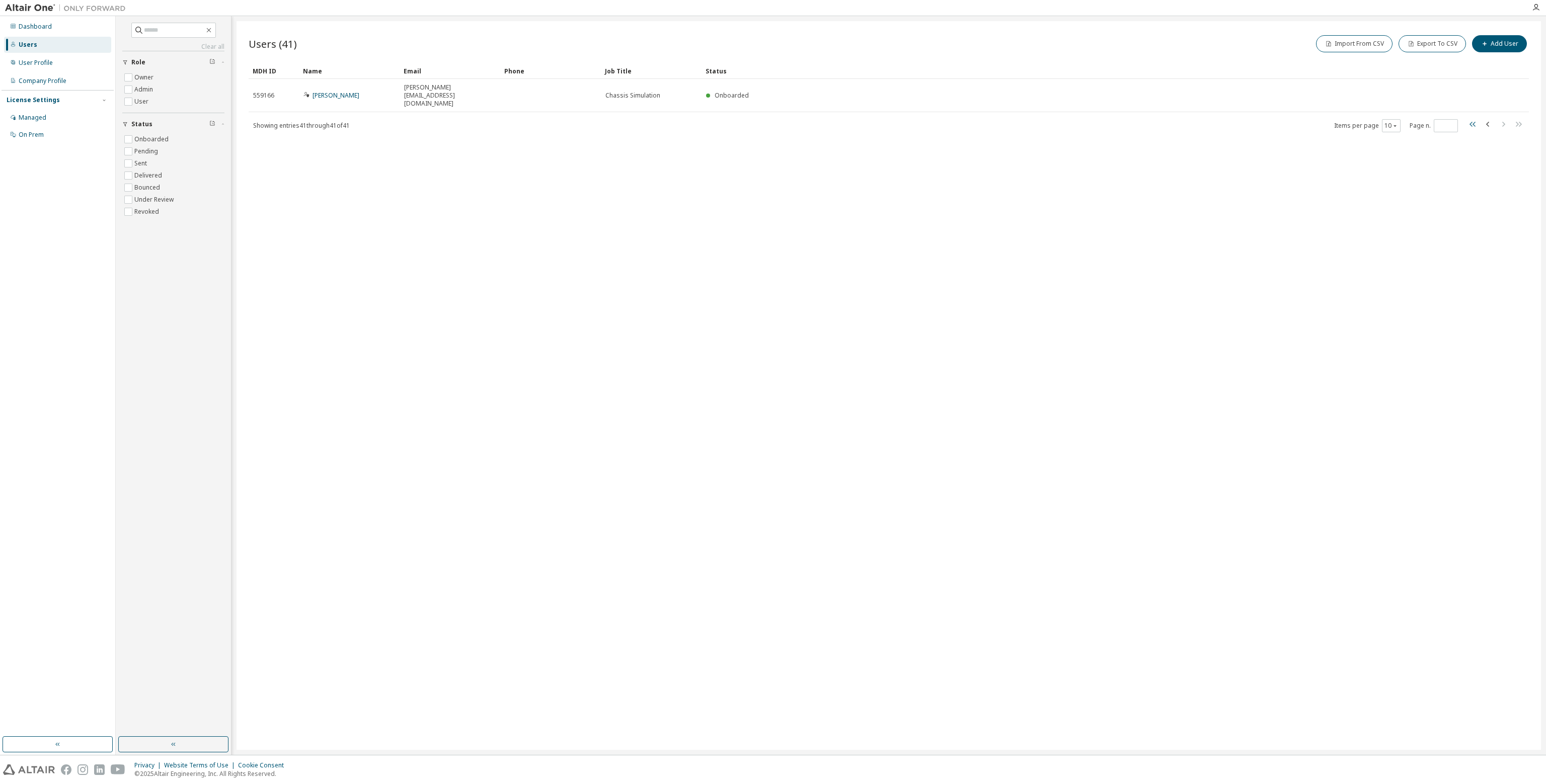
click at [1472, 118] on icon "button" at bounding box center [1473, 124] width 12 height 12
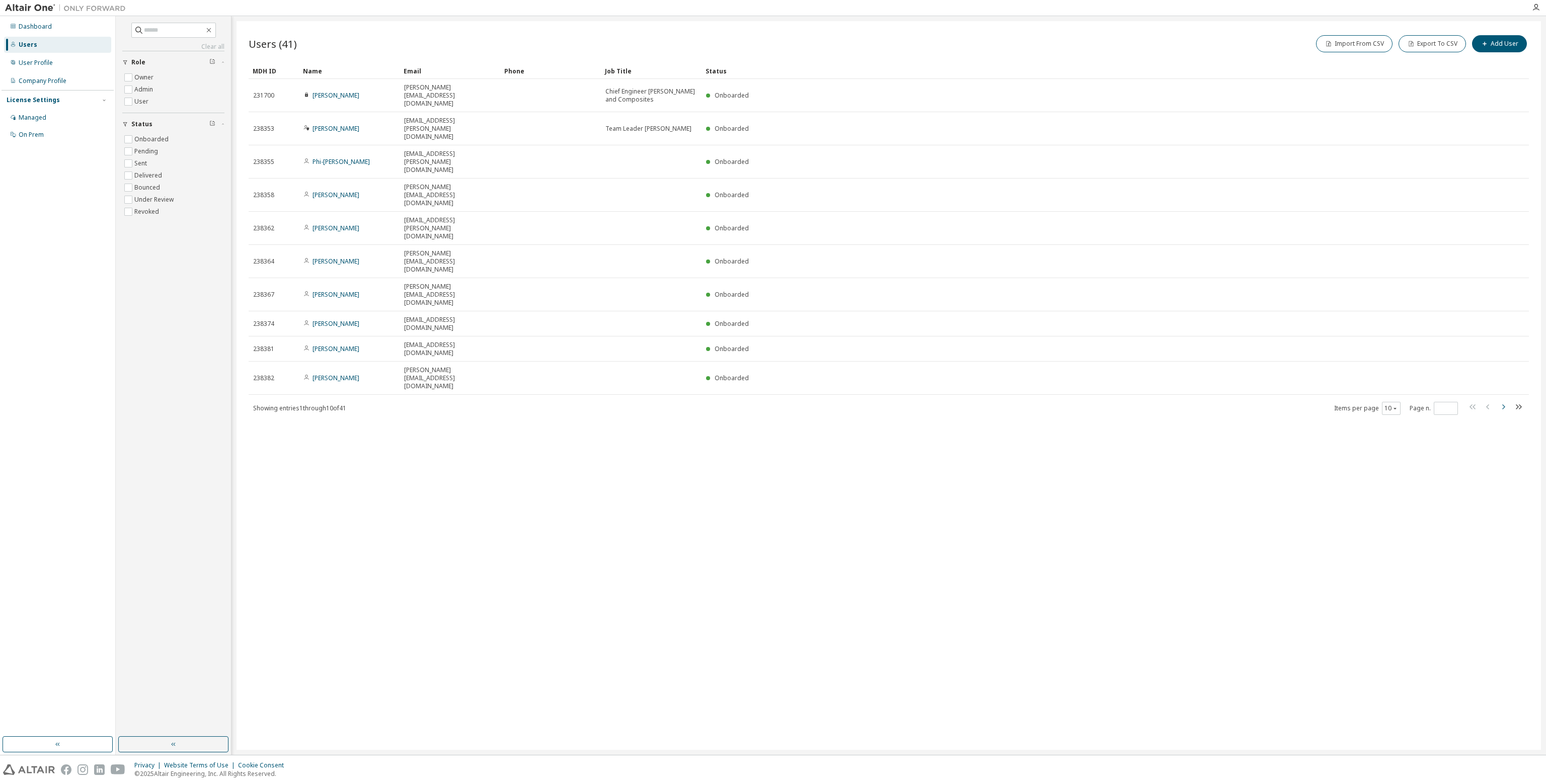
click at [1502, 401] on icon "button" at bounding box center [1503, 407] width 12 height 12
click at [1500, 409] on icon "button" at bounding box center [1503, 415] width 12 height 12
click at [1500, 393] on icon "button" at bounding box center [1503, 399] width 12 height 12
click at [1500, 385] on icon "button" at bounding box center [1503, 391] width 12 height 12
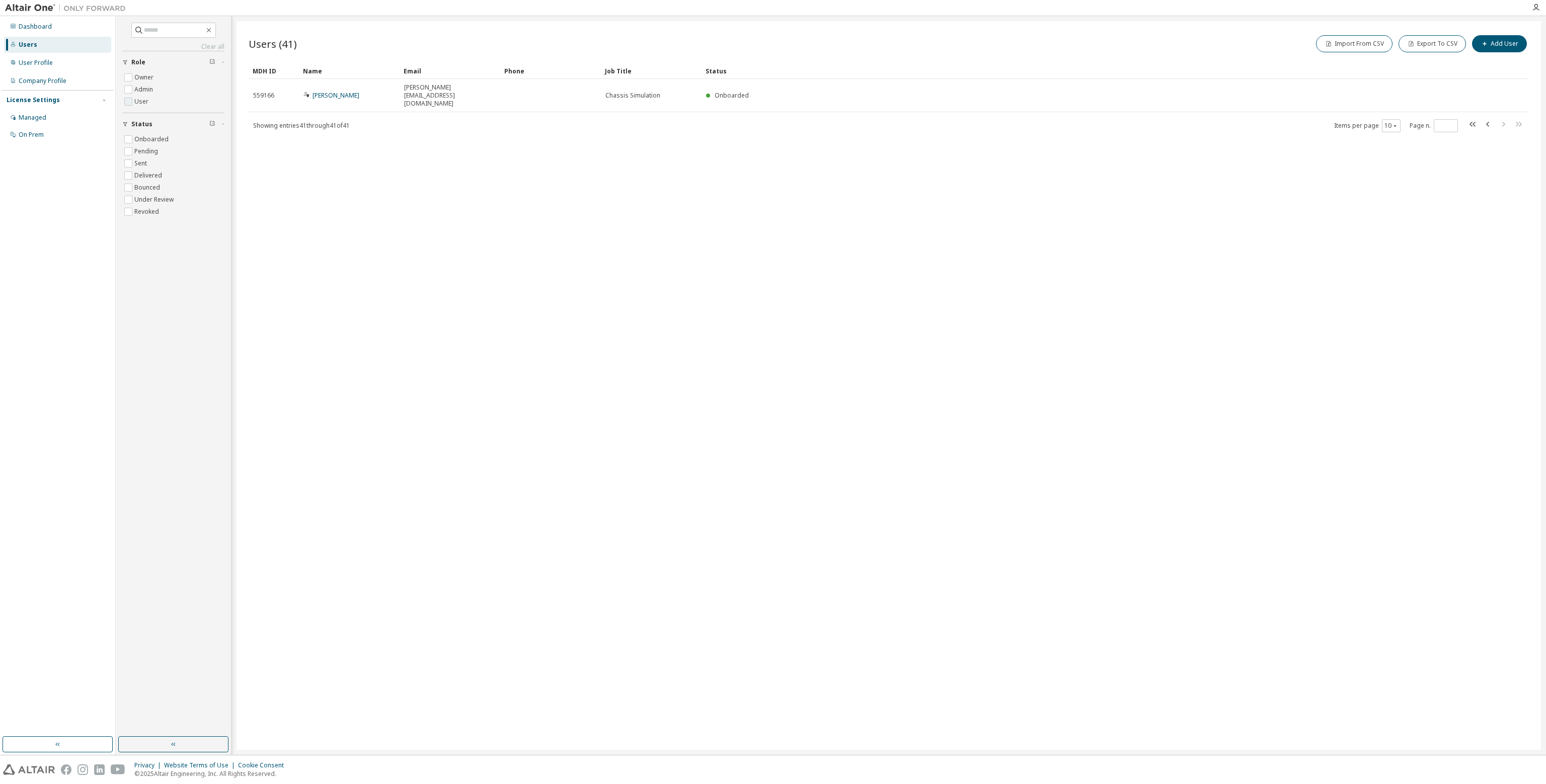
click at [141, 100] on label "User" at bounding box center [142, 101] width 16 height 12
type input "*"
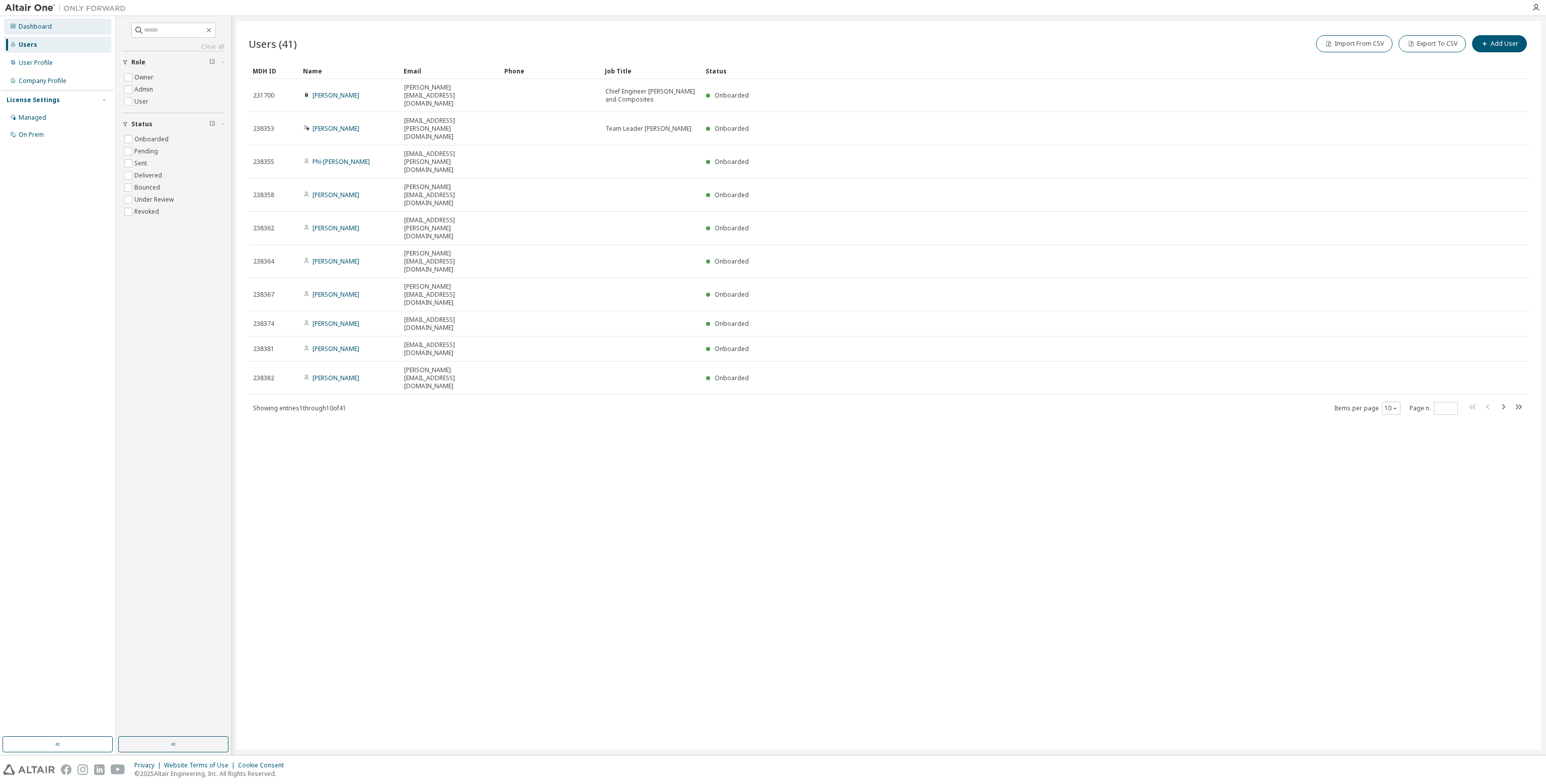
click at [42, 31] on div "Dashboard" at bounding box center [58, 26] width 107 height 16
